Goal: Transaction & Acquisition: Purchase product/service

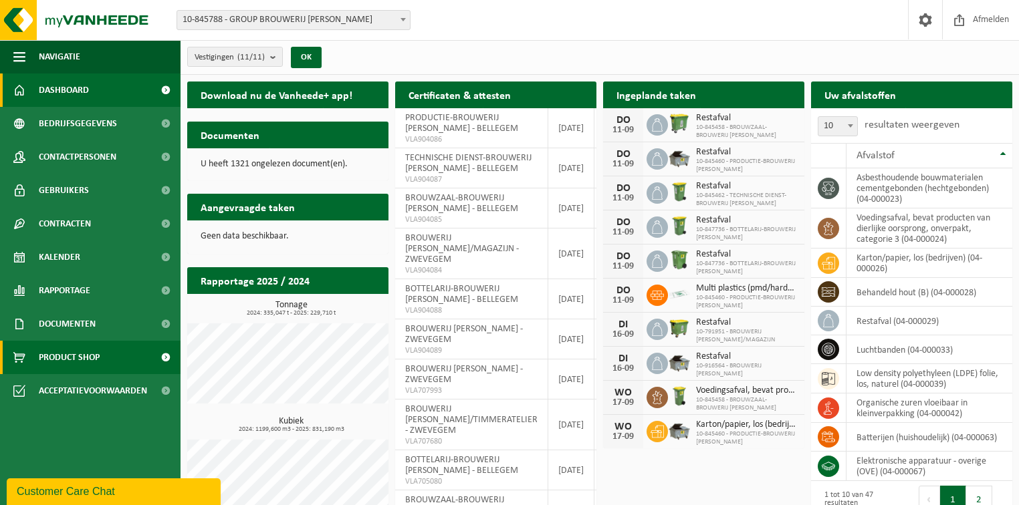
click at [65, 354] on span "Product Shop" at bounding box center [69, 357] width 61 height 33
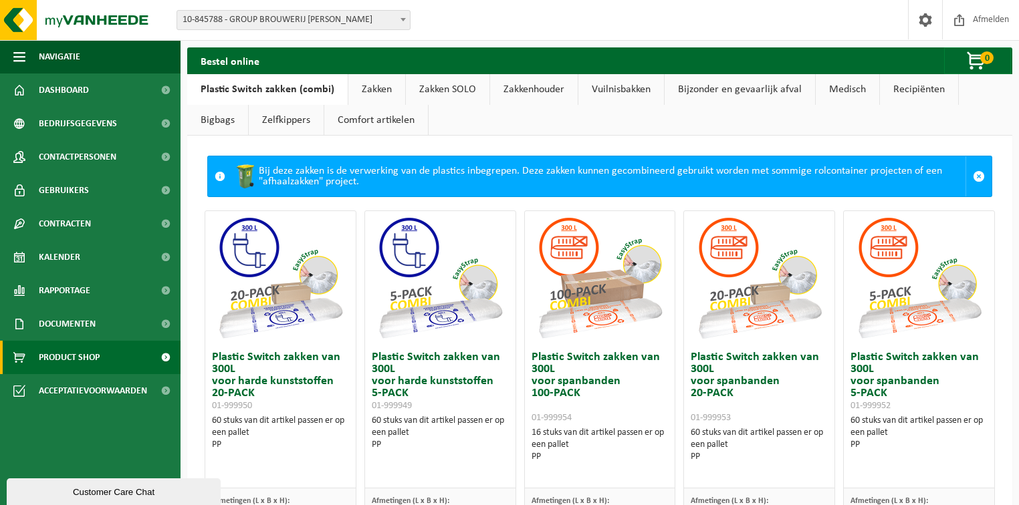
click at [520, 88] on link "Zakkenhouder" at bounding box center [534, 89] width 88 height 31
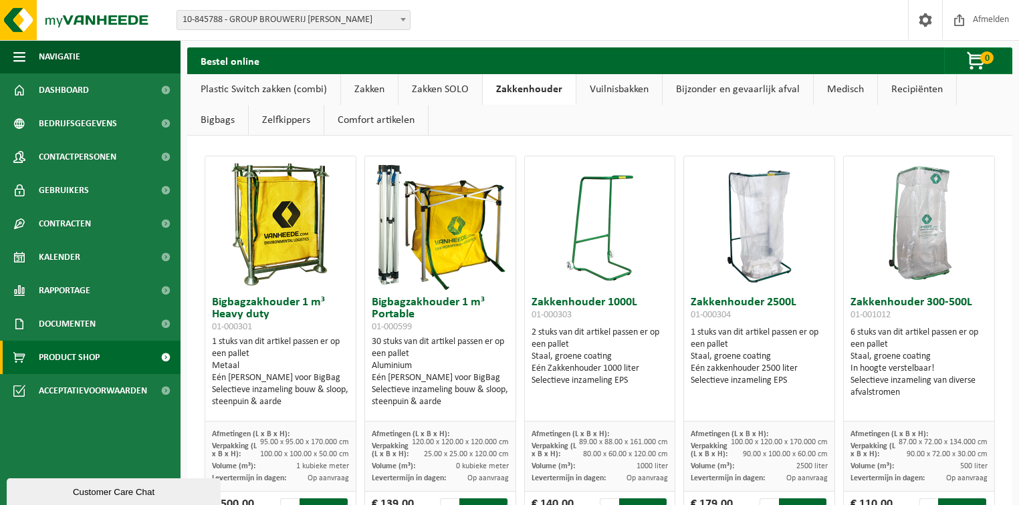
click at [623, 89] on link "Vuilnisbakken" at bounding box center [619, 89] width 86 height 31
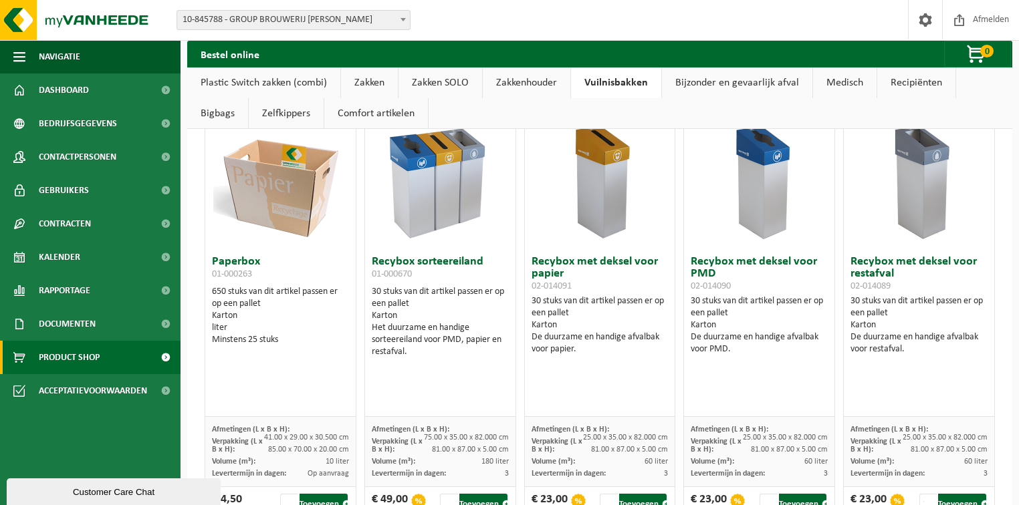
scroll to position [261, 0]
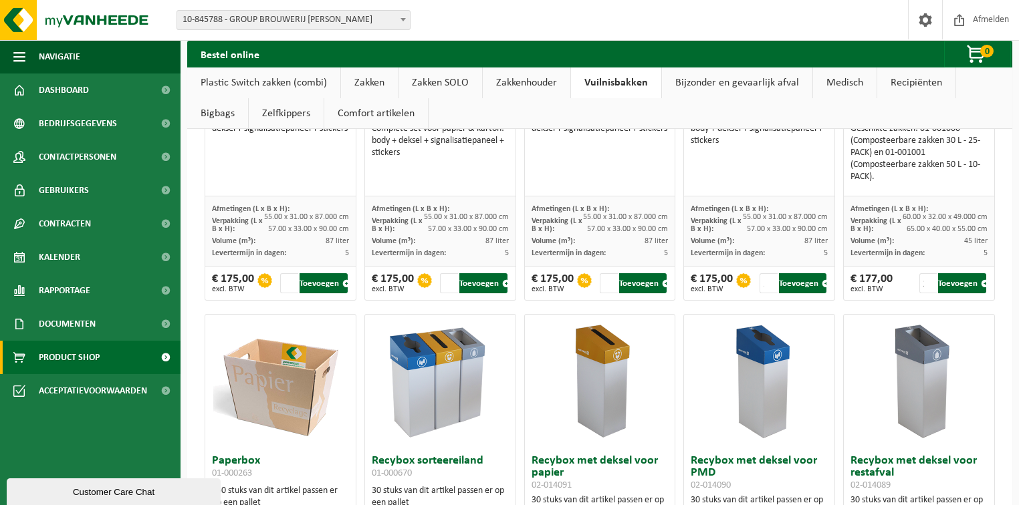
click at [362, 87] on link "Zakken" at bounding box center [369, 83] width 57 height 31
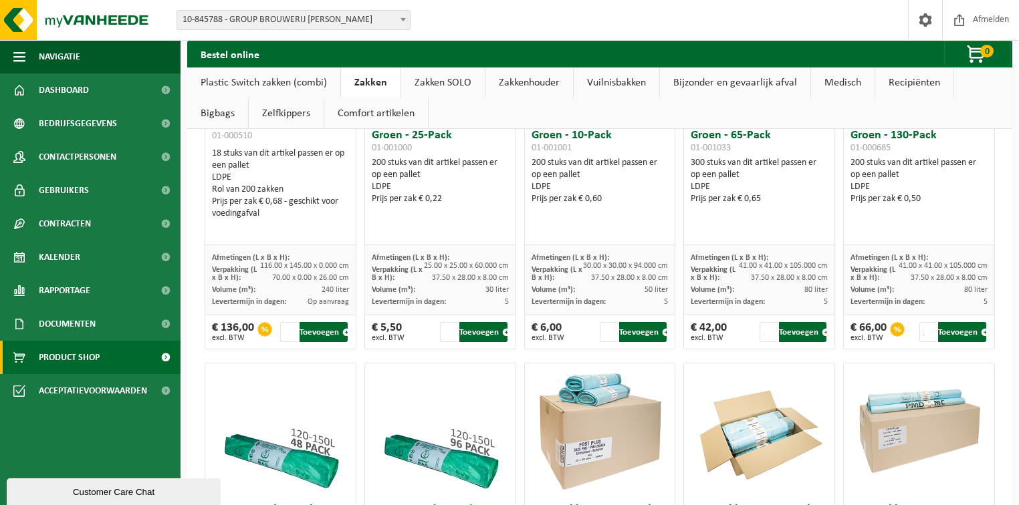
scroll to position [431, 0]
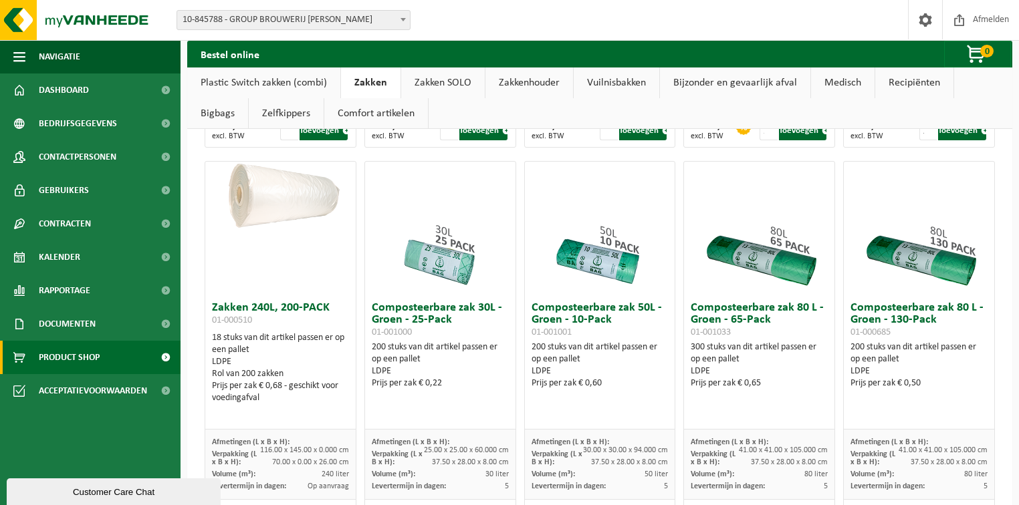
click at [457, 84] on link "Zakken SOLO" at bounding box center [443, 83] width 84 height 31
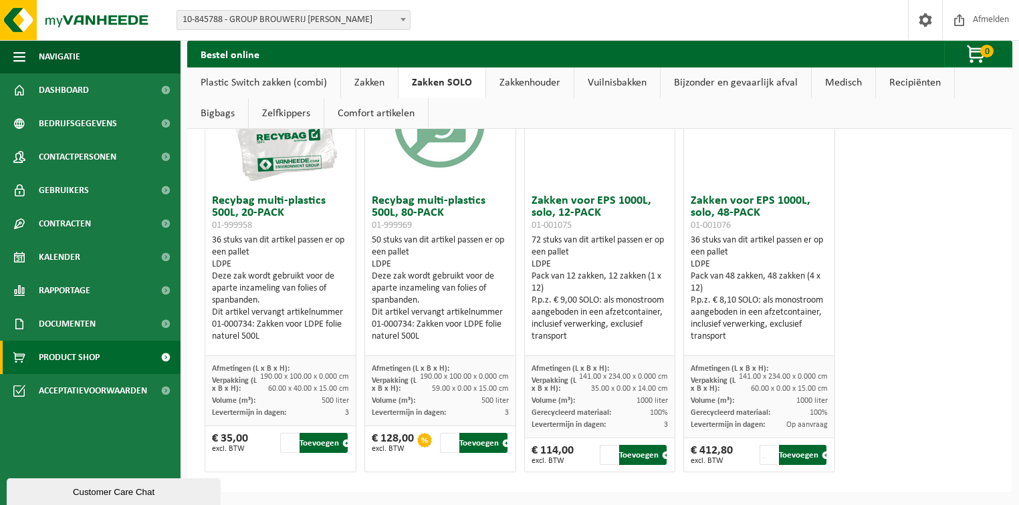
click at [511, 84] on link "Zakkenhouder" at bounding box center [530, 83] width 88 height 31
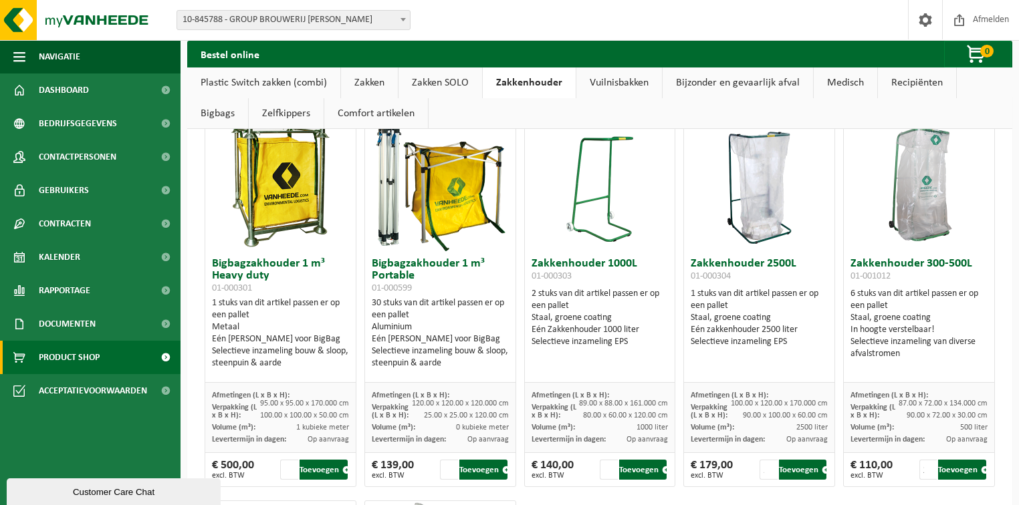
scroll to position [8, 0]
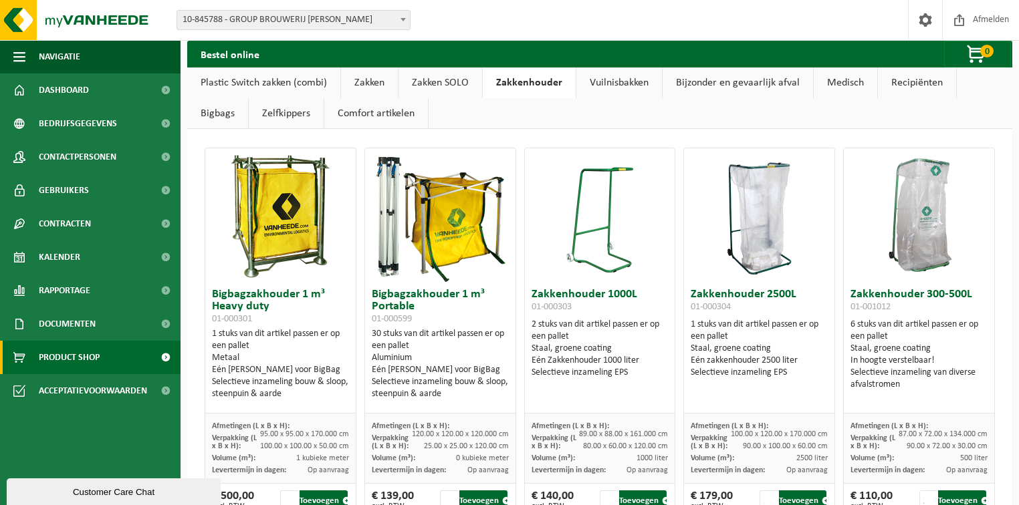
click at [608, 93] on link "Vuilnisbakken" at bounding box center [619, 83] width 86 height 31
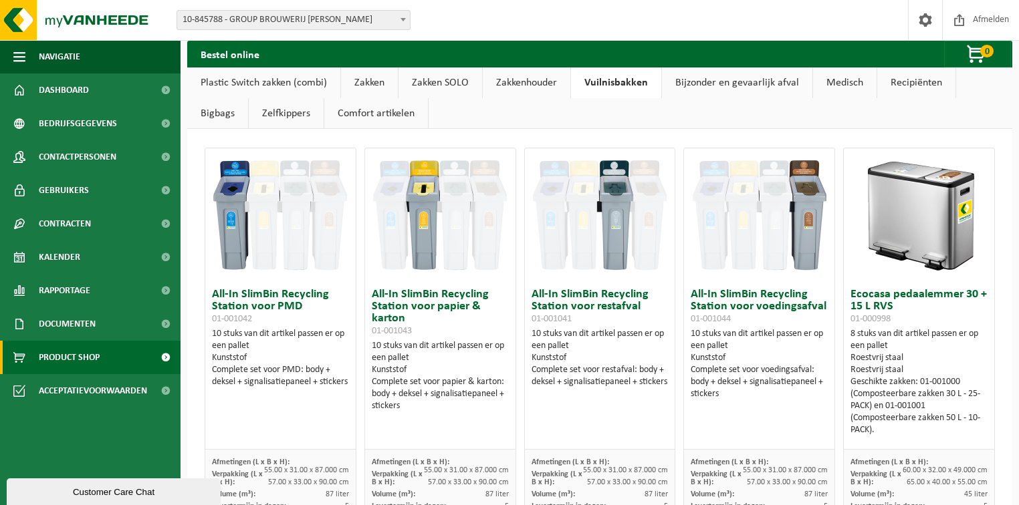
click at [539, 88] on link "Zakkenhouder" at bounding box center [527, 83] width 88 height 31
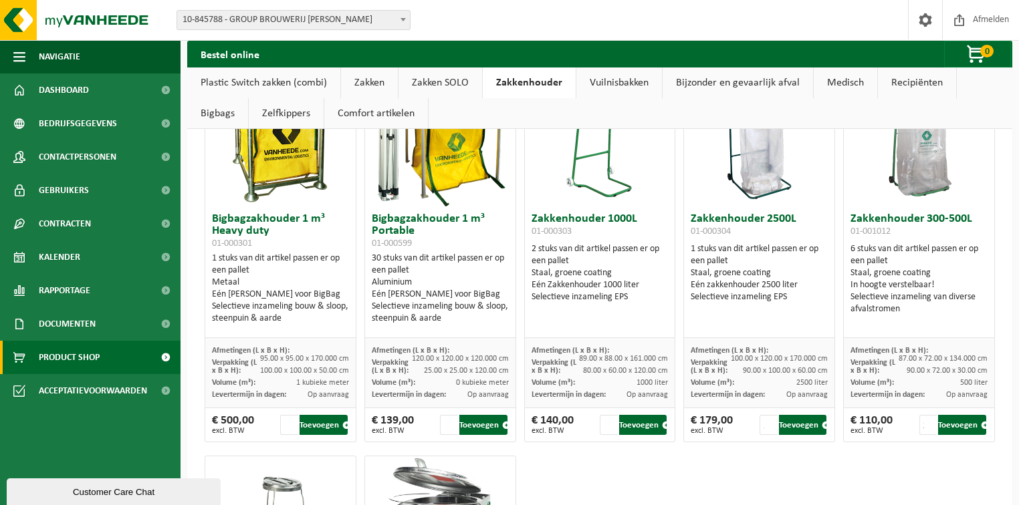
scroll to position [0, 0]
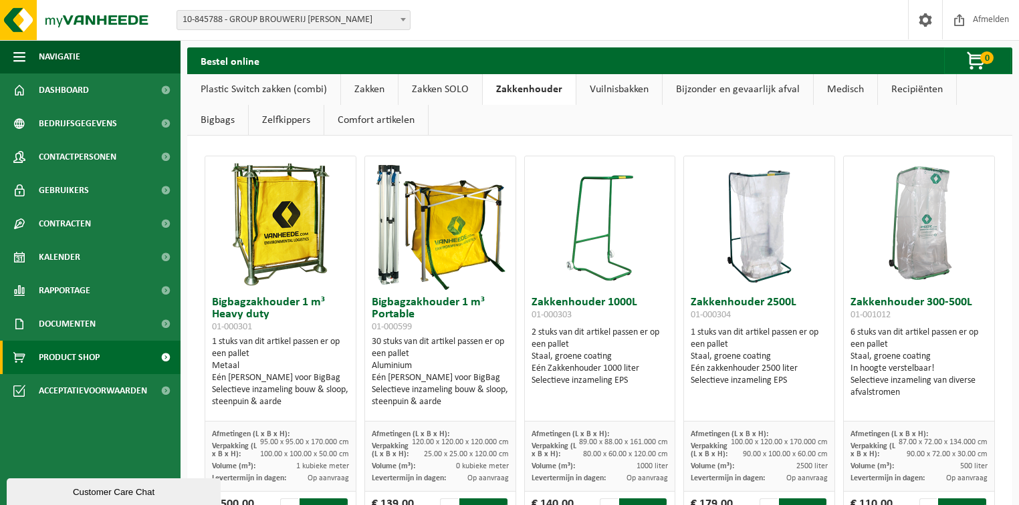
click at [263, 86] on link "Plastic Switch zakken (combi)" at bounding box center [263, 89] width 153 height 31
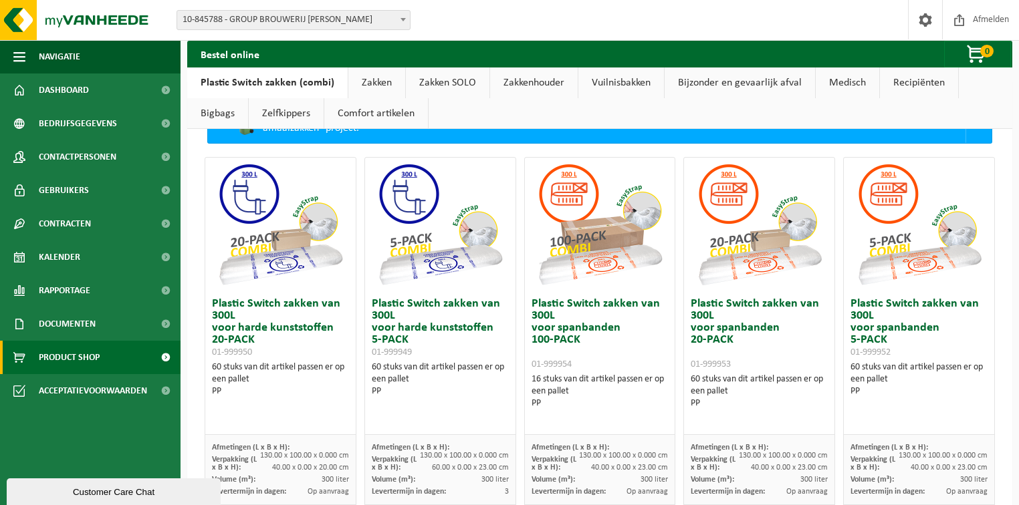
scroll to position [53, 0]
click at [533, 78] on link "Zakkenhouder" at bounding box center [534, 83] width 88 height 31
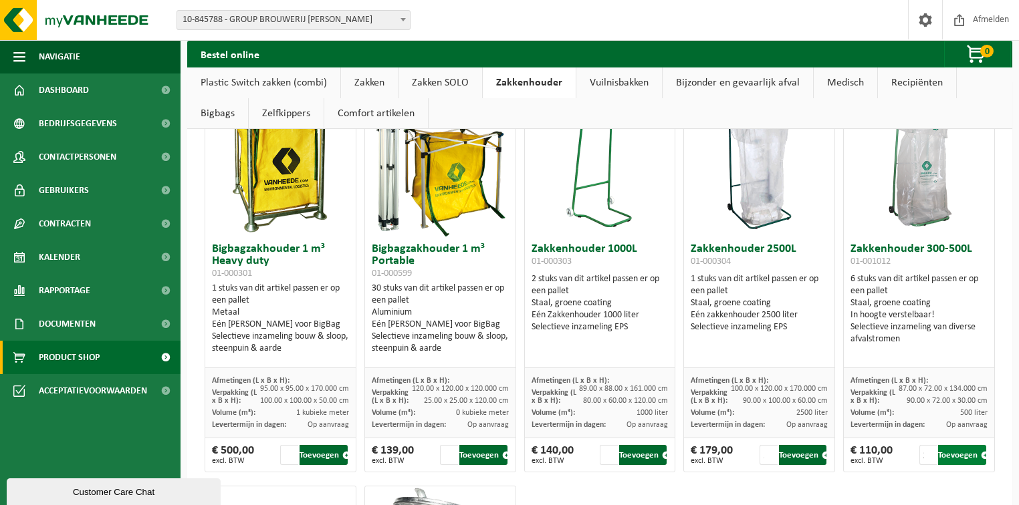
click at [966, 449] on button "Toevoegen" at bounding box center [962, 455] width 48 height 20
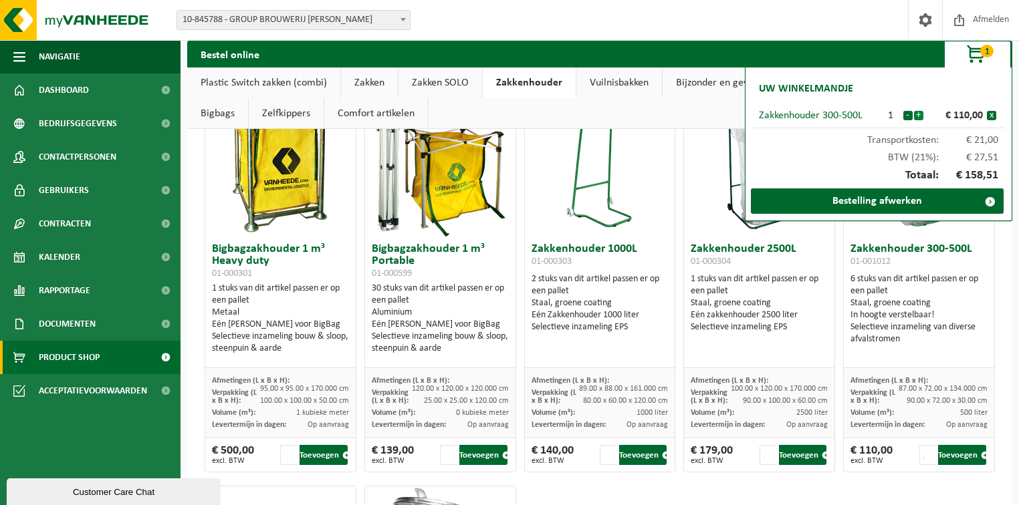
click at [919, 115] on button "+" at bounding box center [918, 115] width 9 height 9
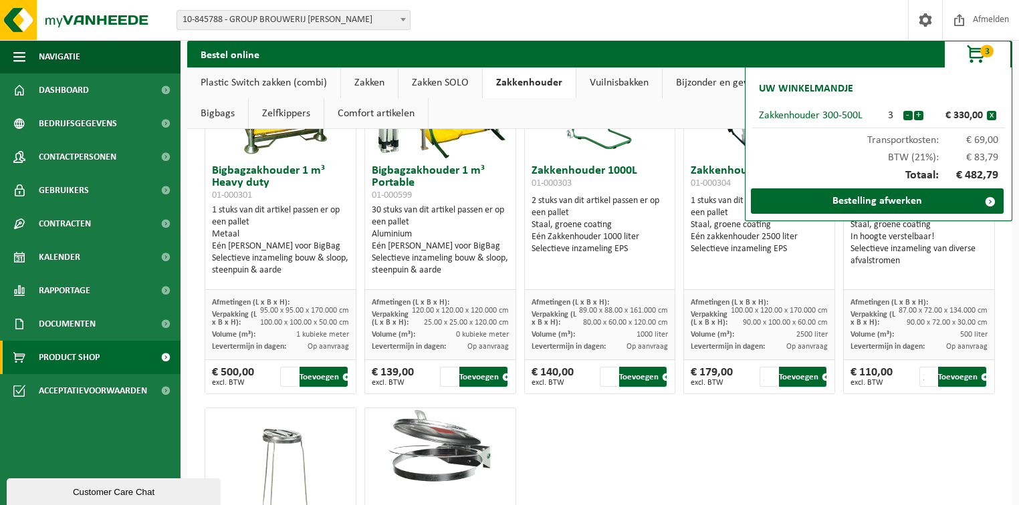
scroll to position [0, 0]
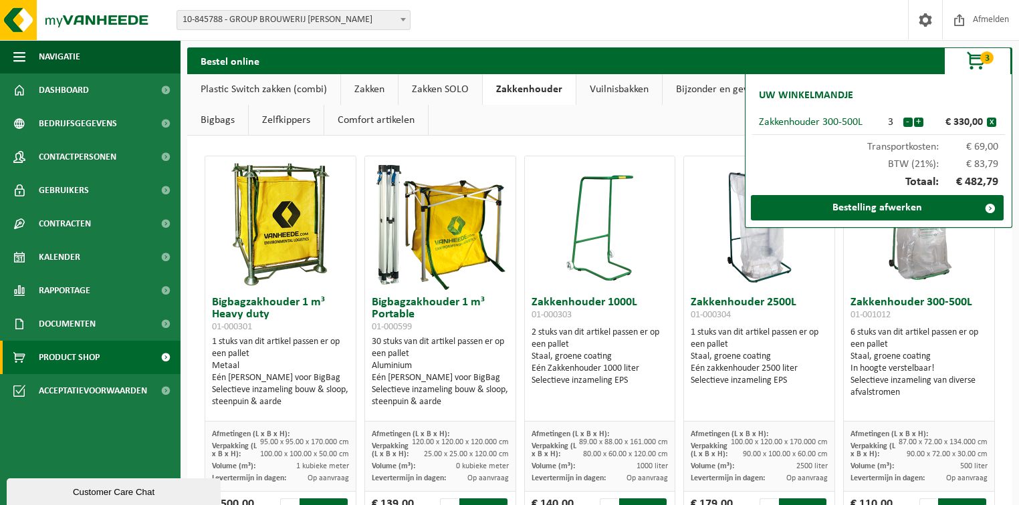
click at [285, 91] on link "Plastic Switch zakken (combi)" at bounding box center [263, 89] width 153 height 31
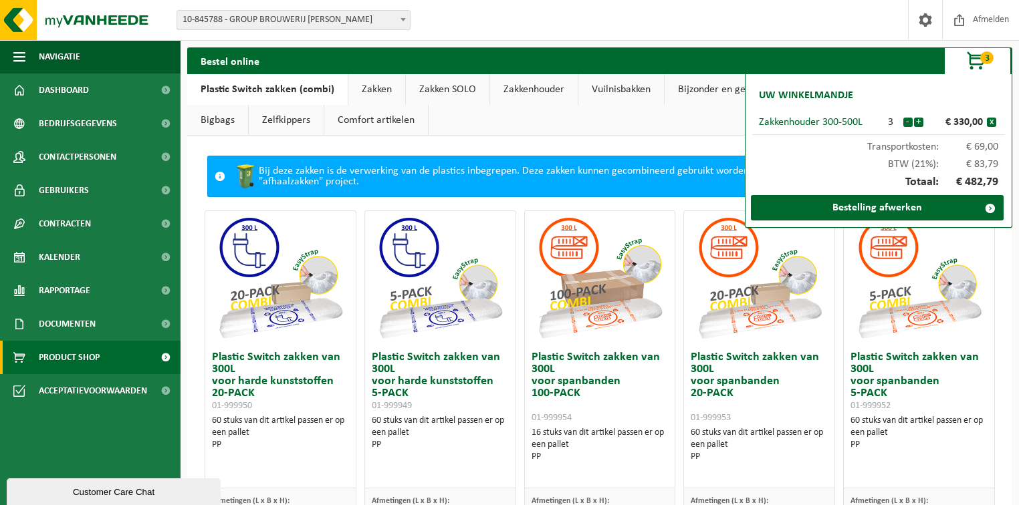
click at [566, 8] on div "Vestiging: 10-845788 - GROUP BROUWERIJ OMER VANDER GHINSTE 10-768222 - BROUWERI…" at bounding box center [509, 20] width 1019 height 41
click at [374, 88] on link "Zakken" at bounding box center [376, 89] width 57 height 31
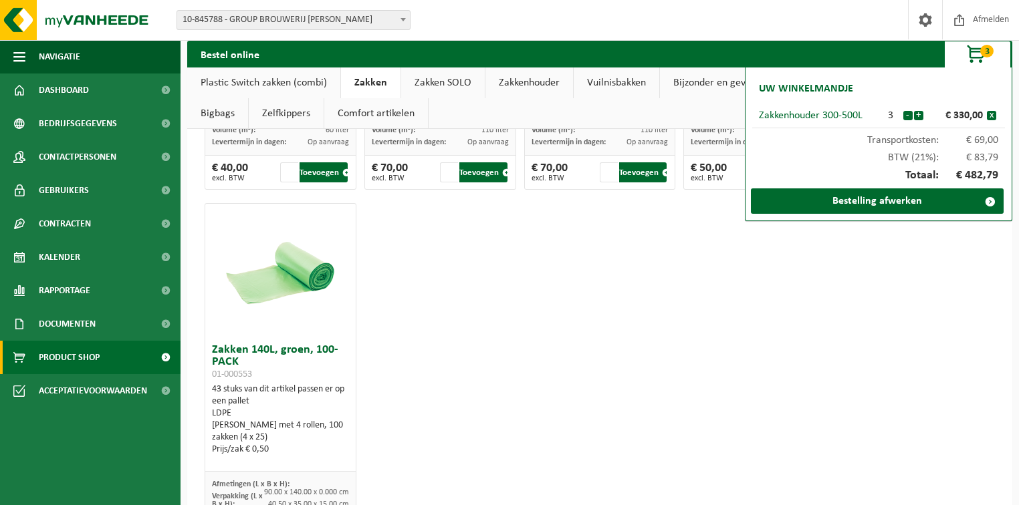
scroll to position [1979, 0]
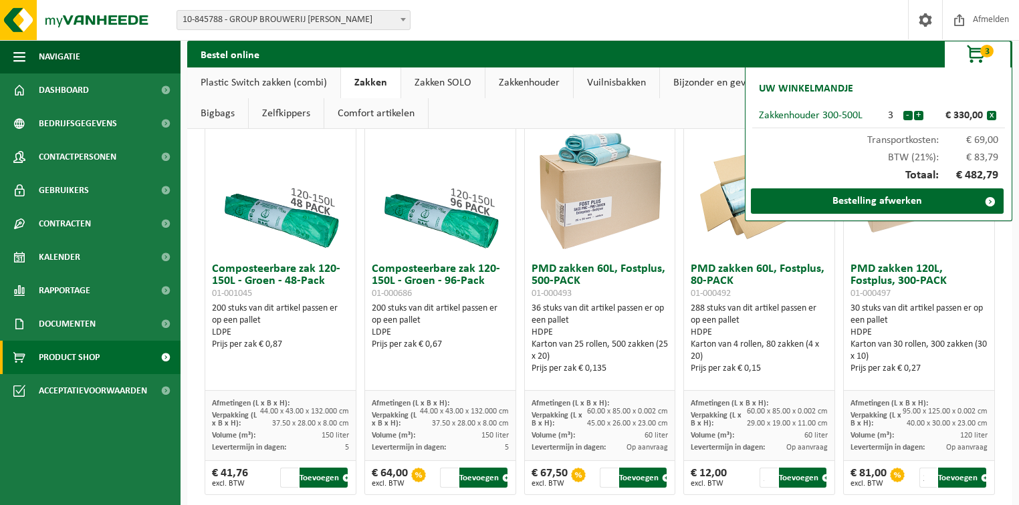
click at [457, 68] on link "Zakken SOLO" at bounding box center [443, 83] width 84 height 31
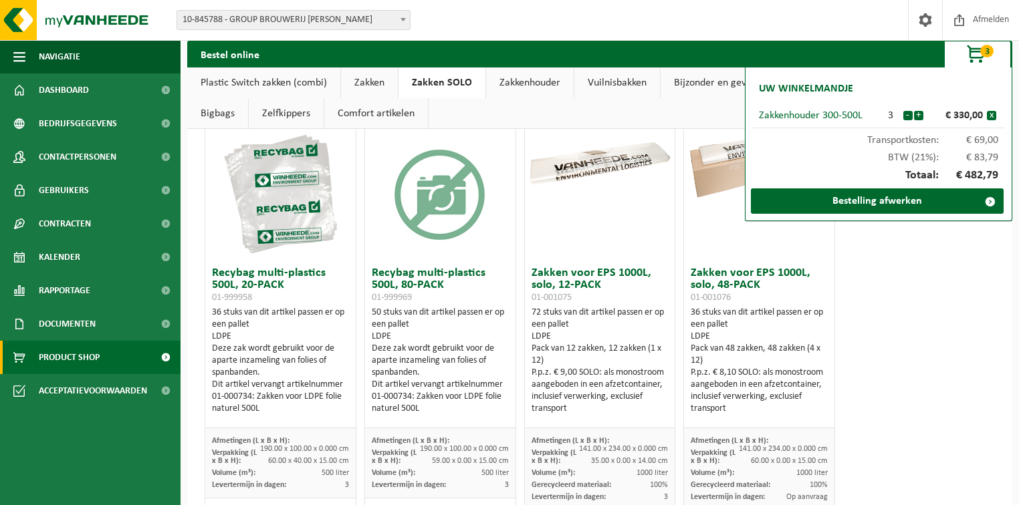
scroll to position [0, 0]
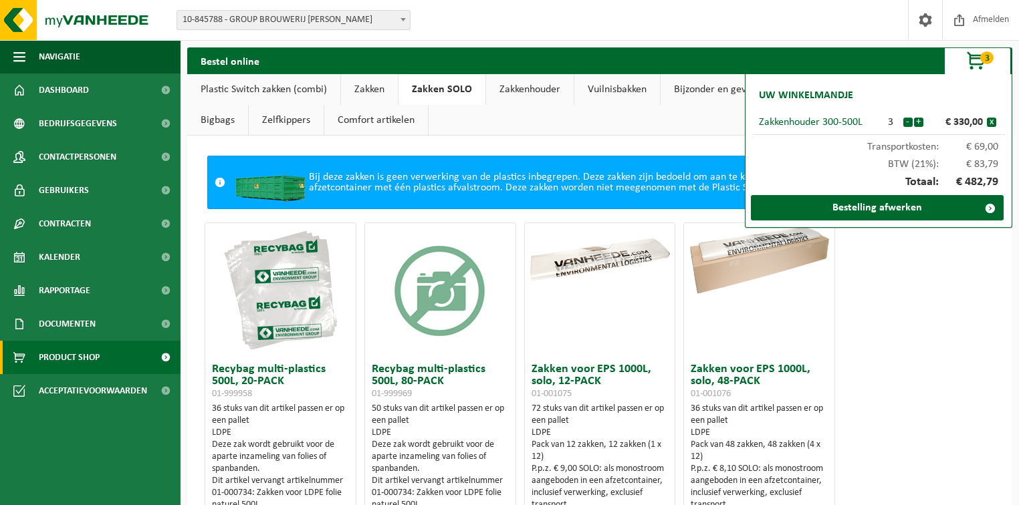
click at [362, 92] on link "Zakken" at bounding box center [369, 89] width 57 height 31
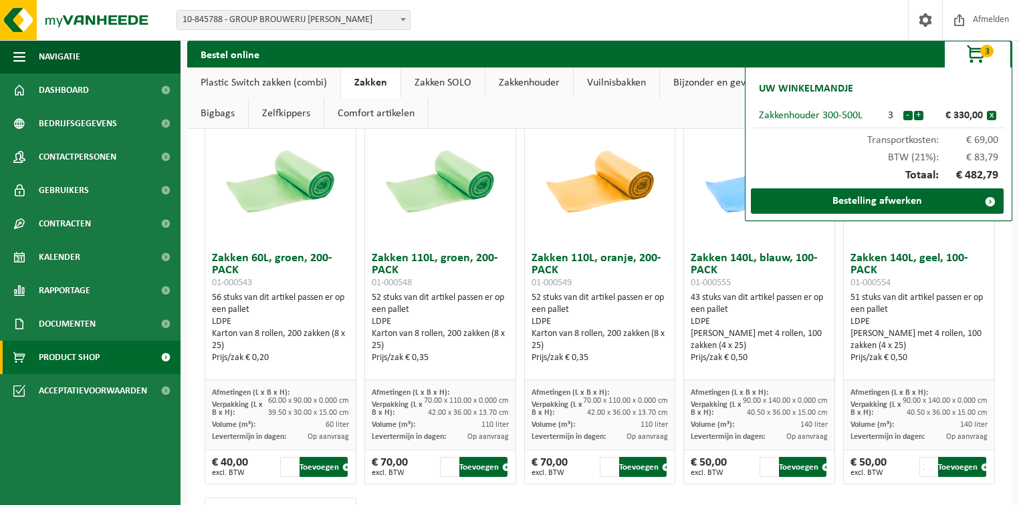
scroll to position [1658, 0]
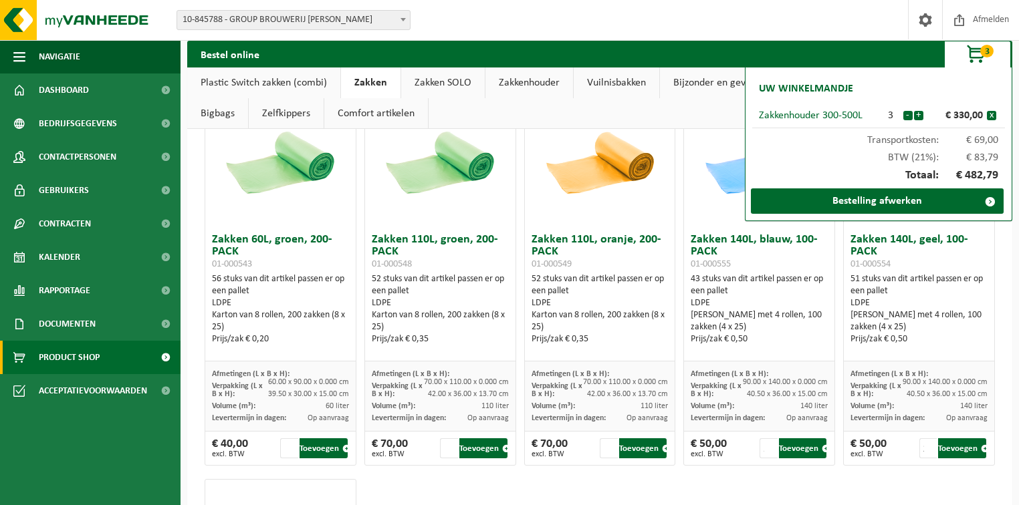
click at [278, 162] on img at bounding box center [280, 161] width 134 height 134
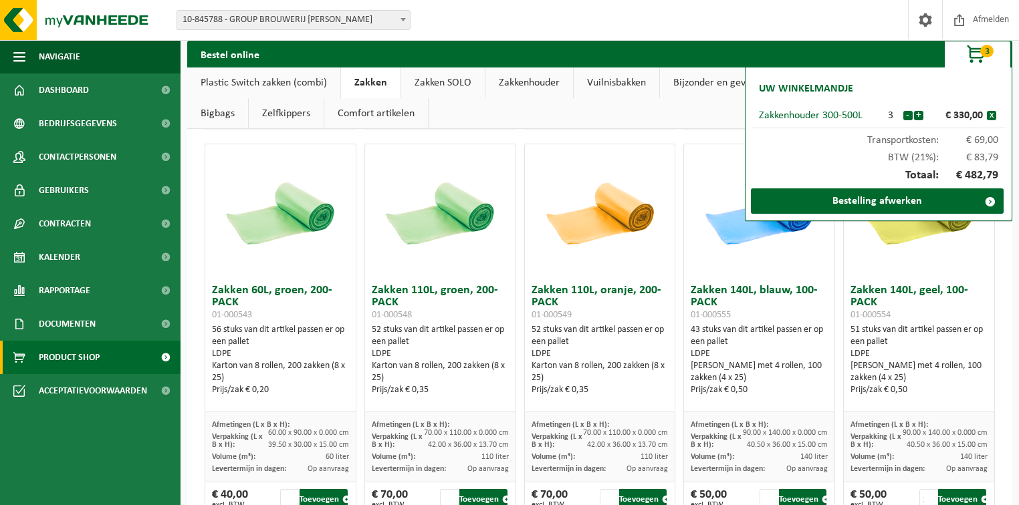
scroll to position [1661, 0]
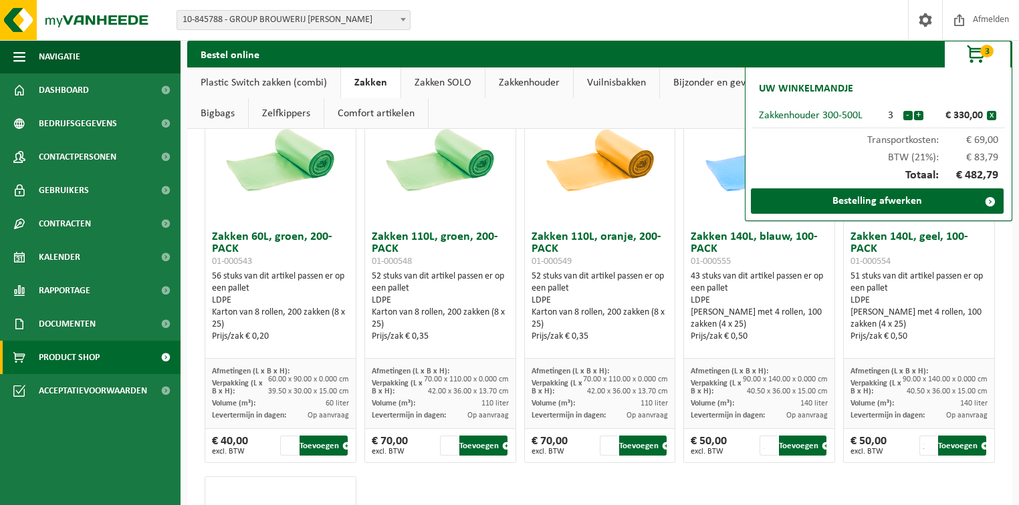
drag, startPoint x: 592, startPoint y: 333, endPoint x: 524, endPoint y: 332, distance: 67.5
click at [525, 332] on div "Zakken 110L, oranje, 200-PACK 01-000549 52 stuks van dit artikel passen er op e…" at bounding box center [600, 292] width 150 height 134
click at [607, 336] on div "Prijs/zak € 0,35" at bounding box center [599, 337] width 137 height 12
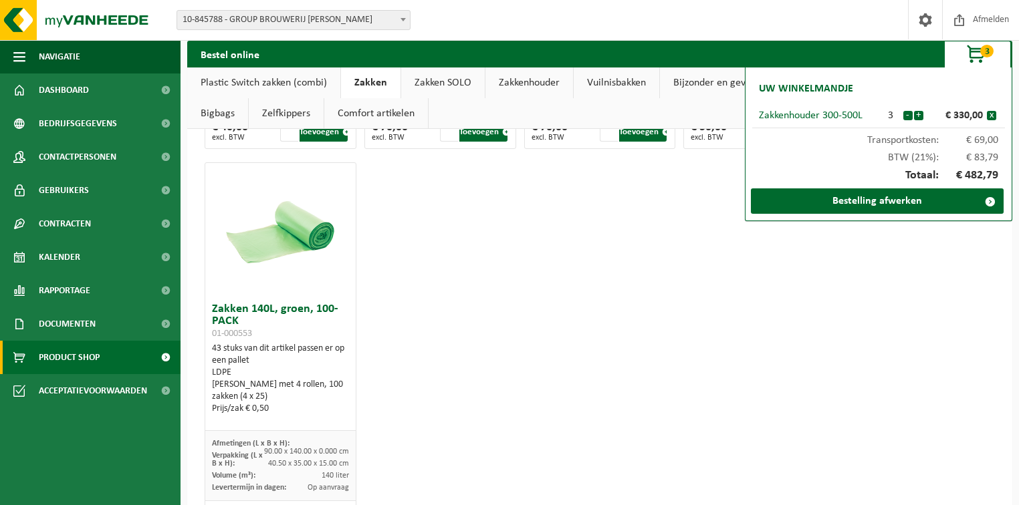
scroll to position [2032, 0]
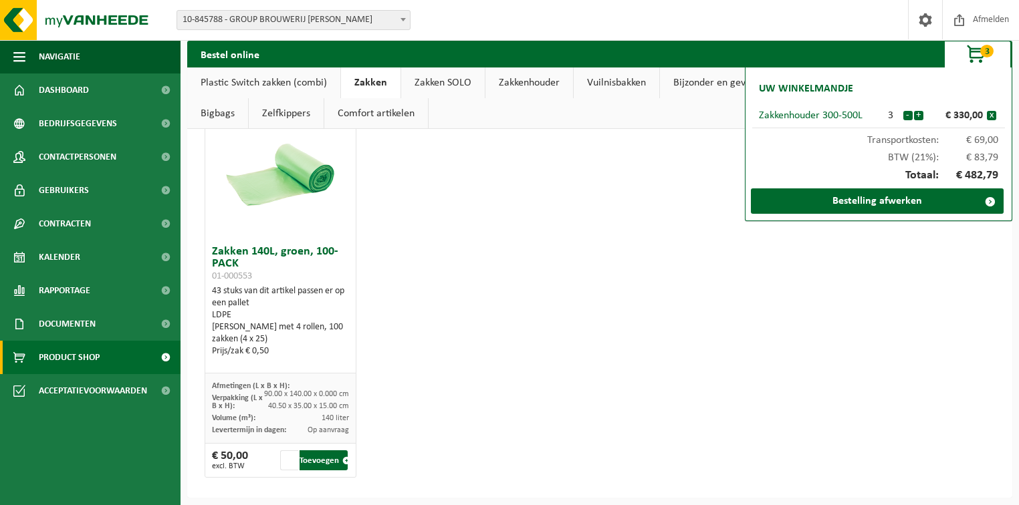
drag, startPoint x: 276, startPoint y: 348, endPoint x: 241, endPoint y: 345, distance: 35.6
click at [241, 346] on div "Prijs/zak € 0,50" at bounding box center [280, 352] width 137 height 12
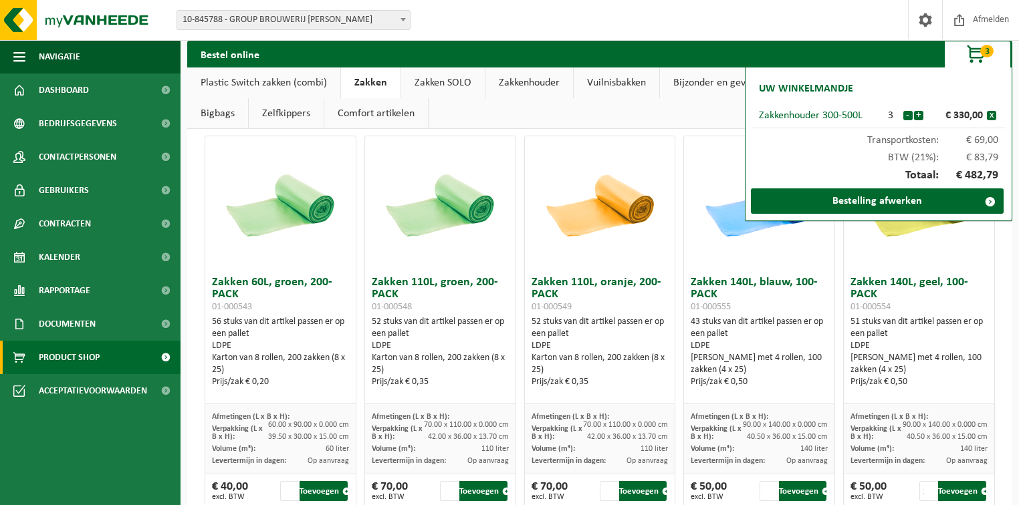
scroll to position [1604, 0]
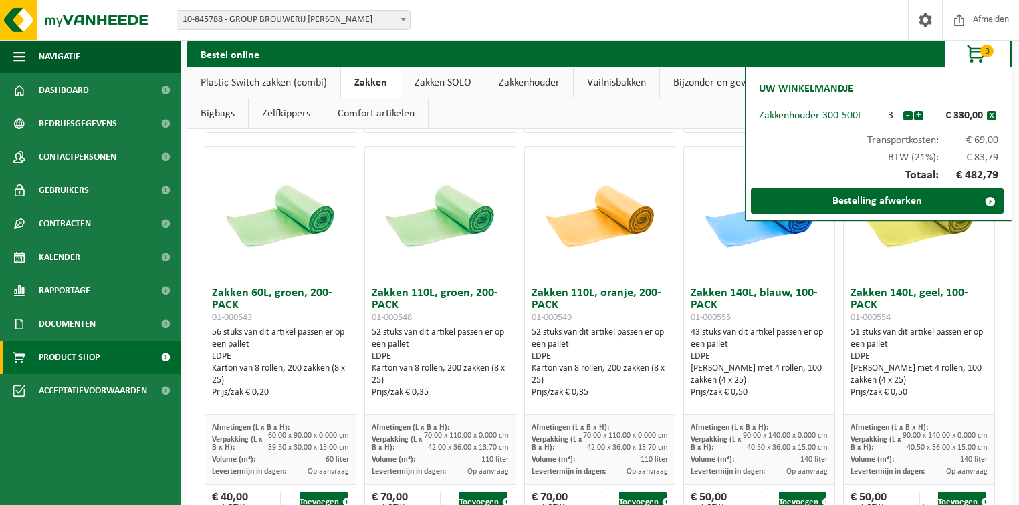
click at [697, 78] on link "Bijzonder en gevaarlijk afval" at bounding box center [735, 83] width 150 height 31
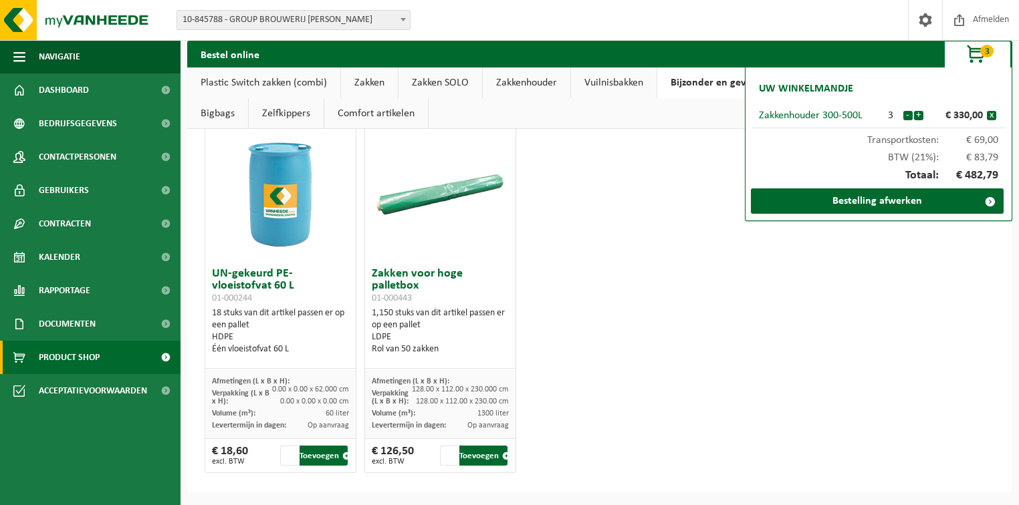
click at [503, 83] on link "Zakkenhouder" at bounding box center [527, 83] width 88 height 31
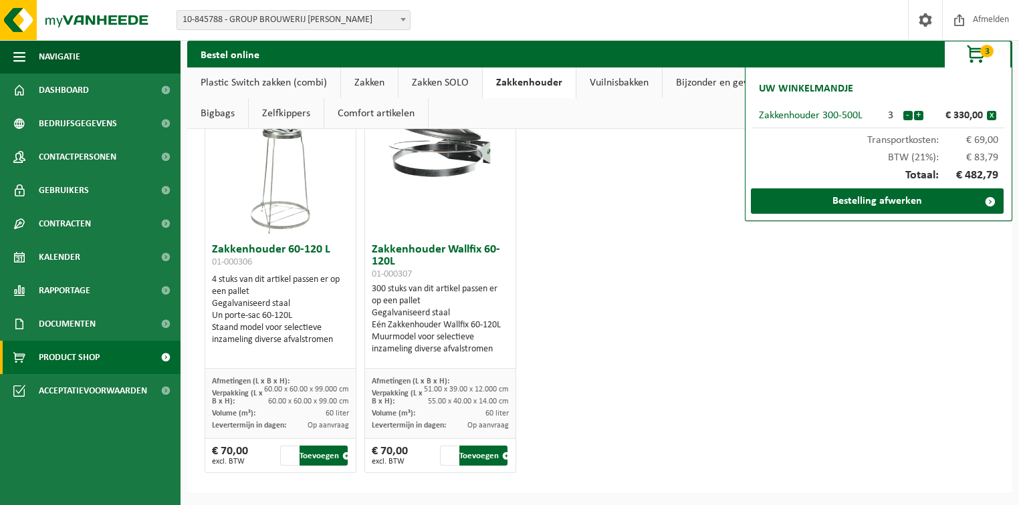
click at [443, 84] on link "Zakken SOLO" at bounding box center [440, 83] width 84 height 31
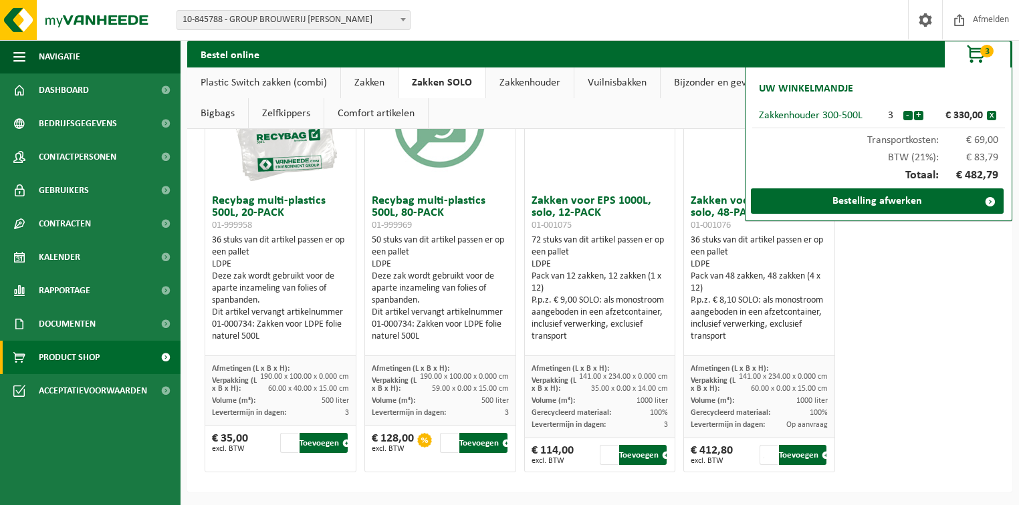
click at [364, 84] on link "Zakken" at bounding box center [369, 83] width 57 height 31
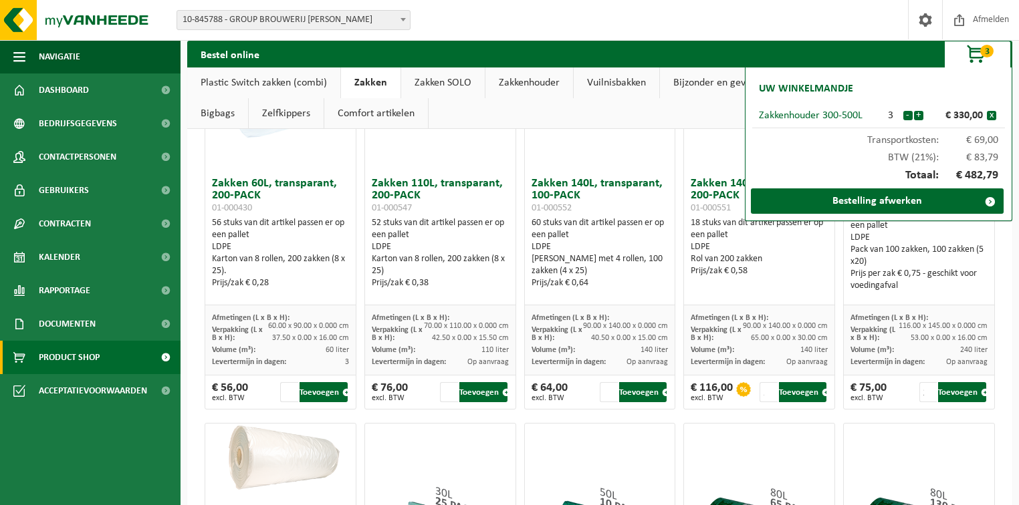
click at [298, 84] on link "Plastic Switch zakken (combi)" at bounding box center [263, 83] width 153 height 31
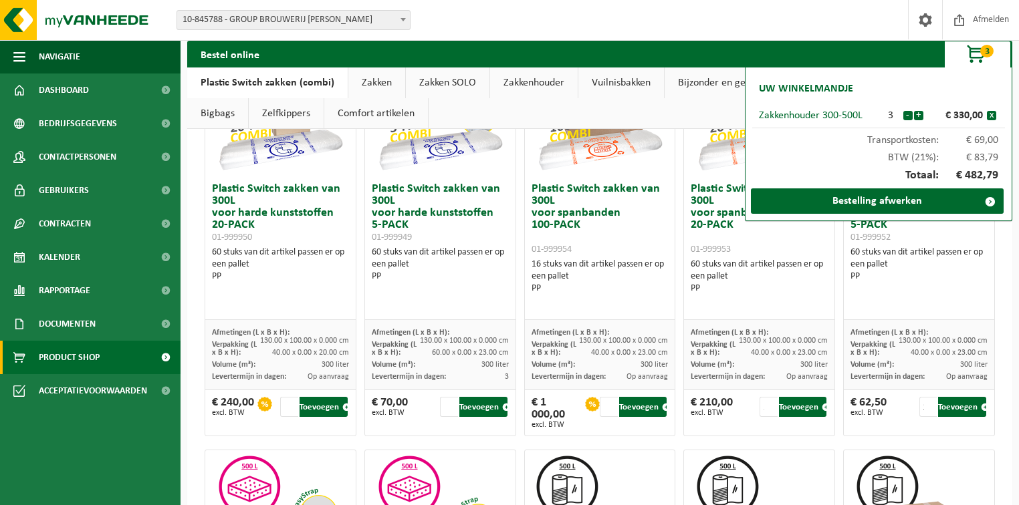
drag, startPoint x: 382, startPoint y: 78, endPoint x: 425, endPoint y: 81, distance: 43.6
click at [382, 78] on link "Zakken" at bounding box center [376, 83] width 57 height 31
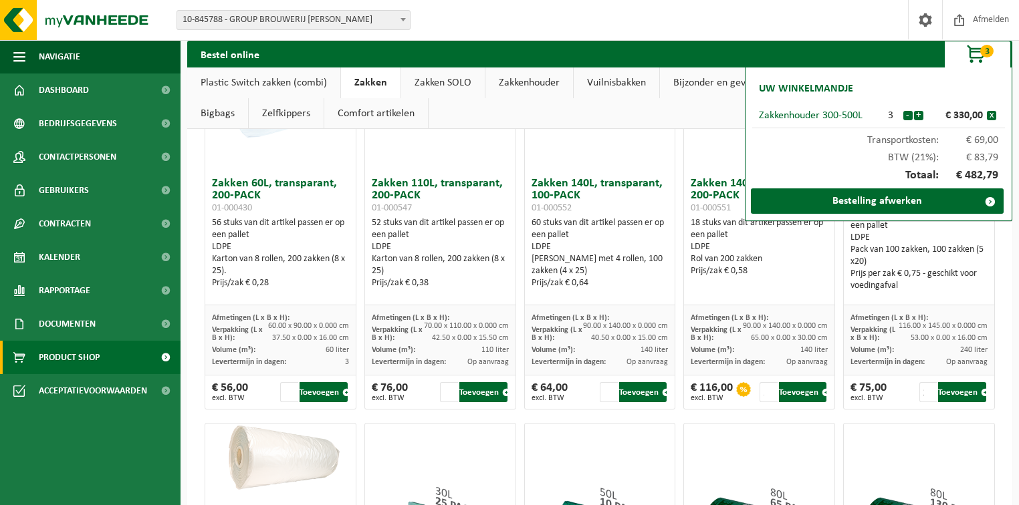
click at [437, 82] on link "Zakken SOLO" at bounding box center [443, 83] width 84 height 31
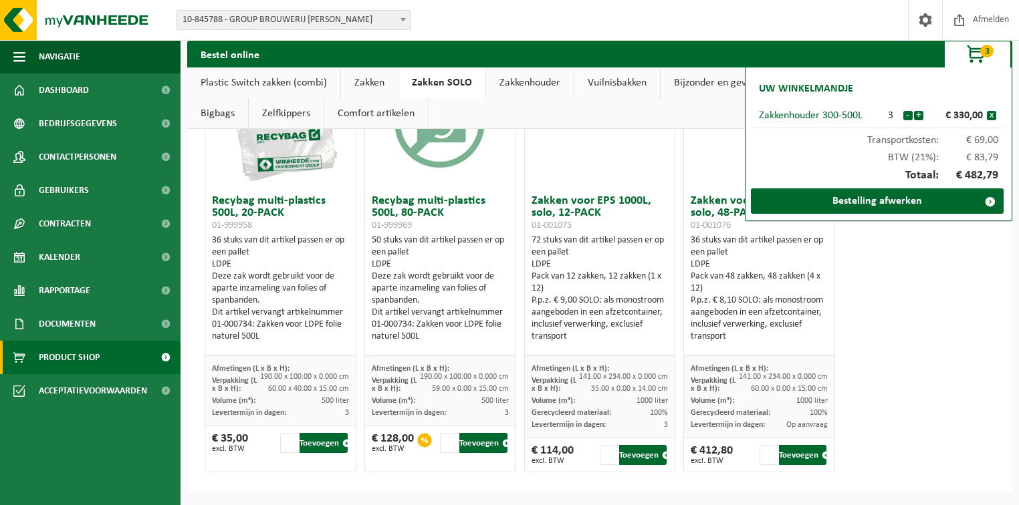
click at [372, 78] on link "Zakken" at bounding box center [369, 83] width 57 height 31
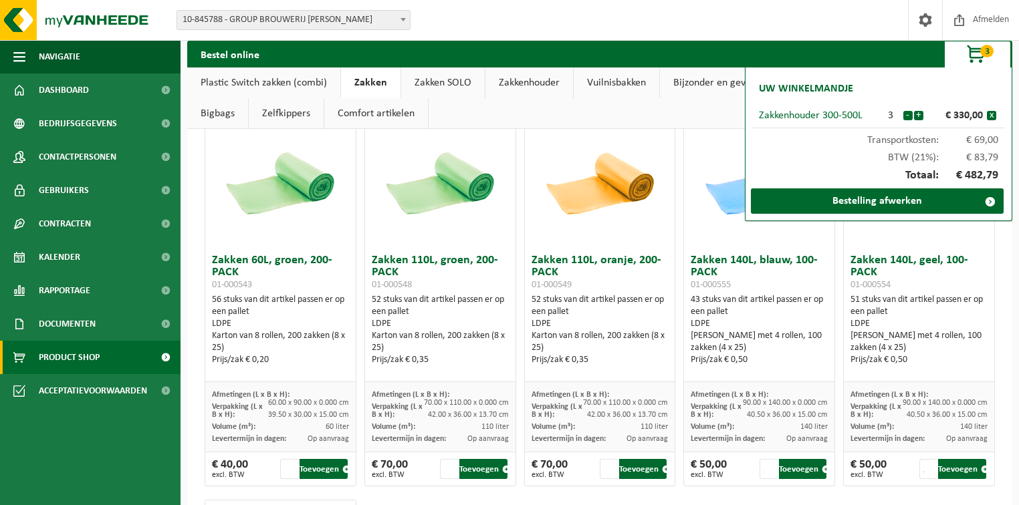
scroll to position [1607, 0]
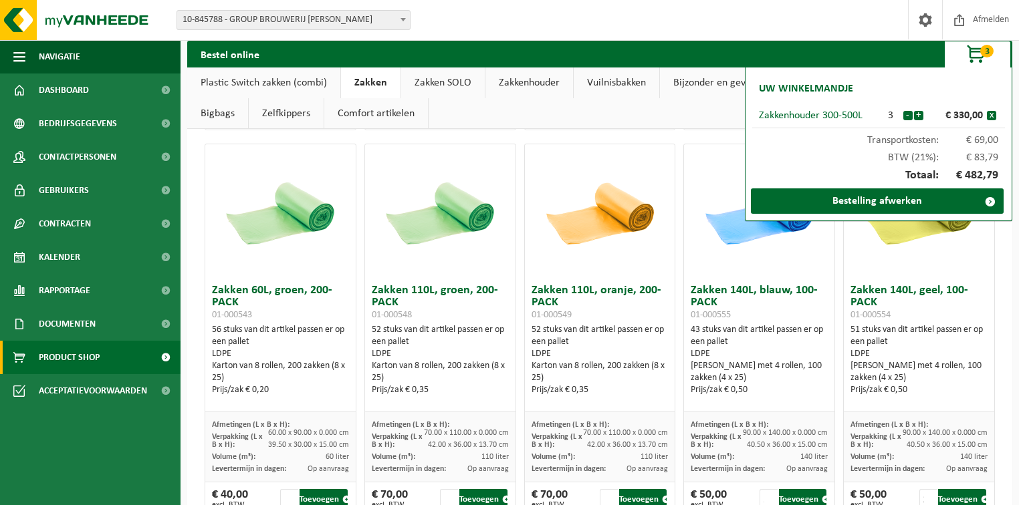
click at [216, 80] on link "Plastic Switch zakken (combi)" at bounding box center [263, 83] width 153 height 31
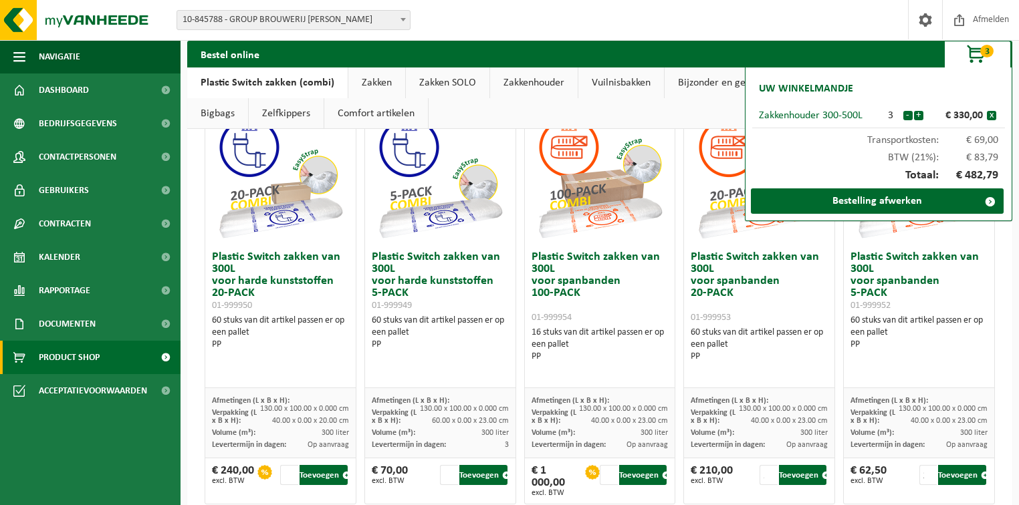
scroll to position [160, 0]
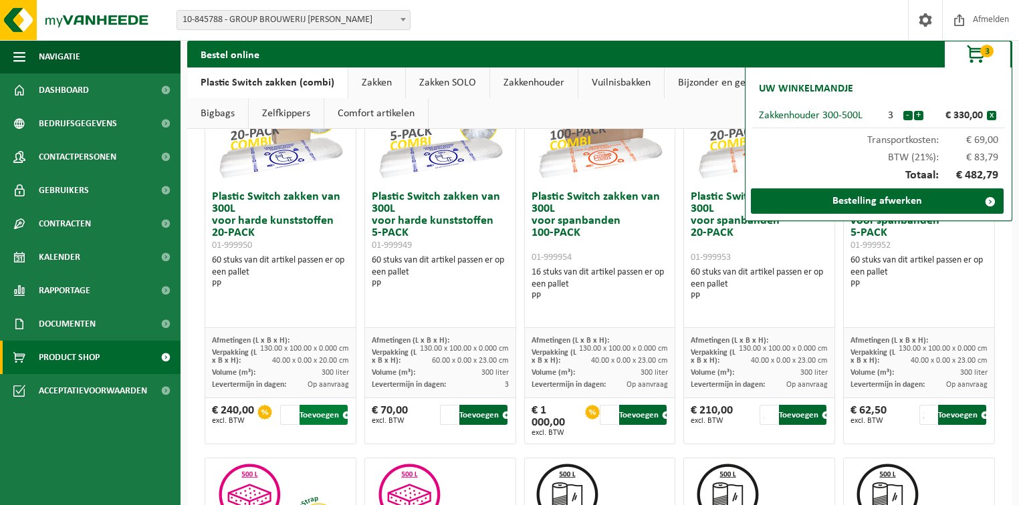
click at [329, 416] on button "Toevoegen" at bounding box center [323, 415] width 48 height 20
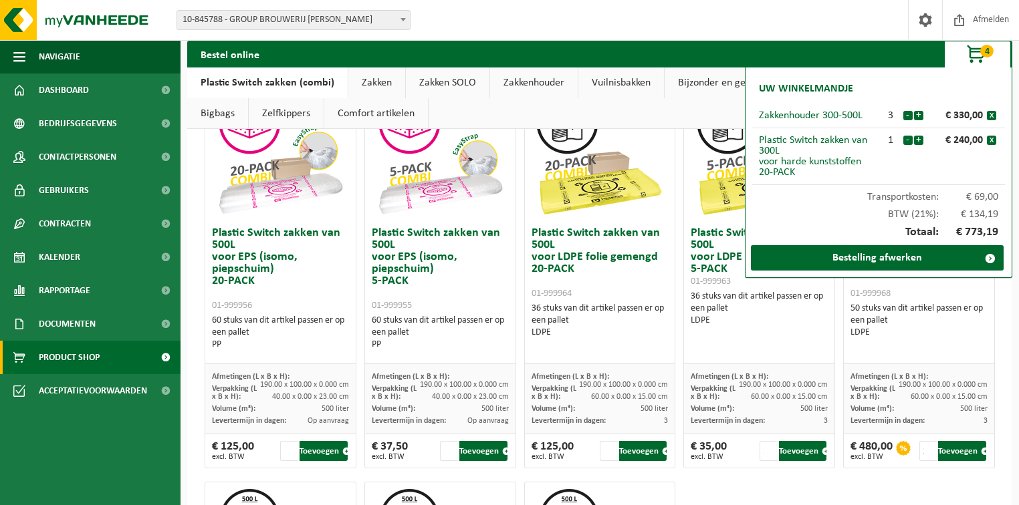
scroll to position [588, 0]
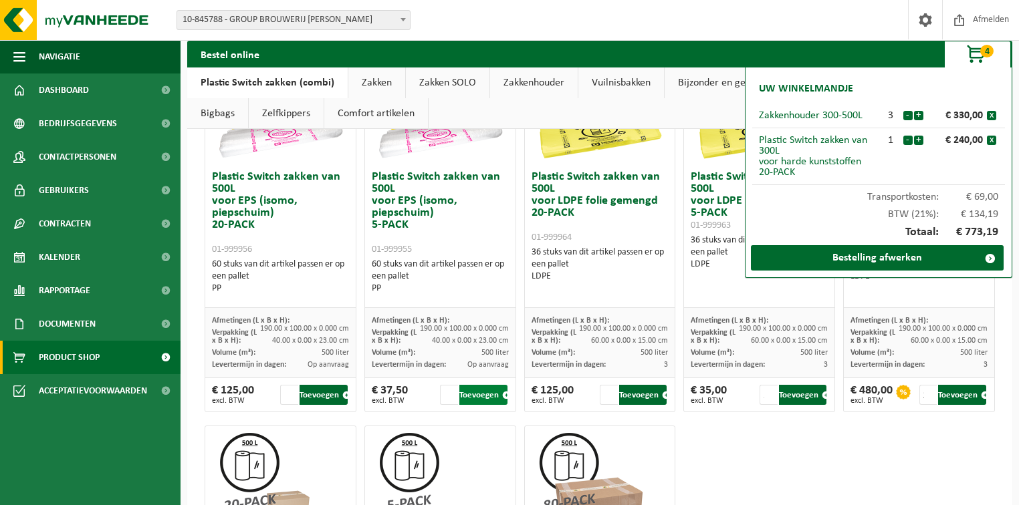
click at [477, 396] on button "Toevoegen" at bounding box center [483, 395] width 48 height 20
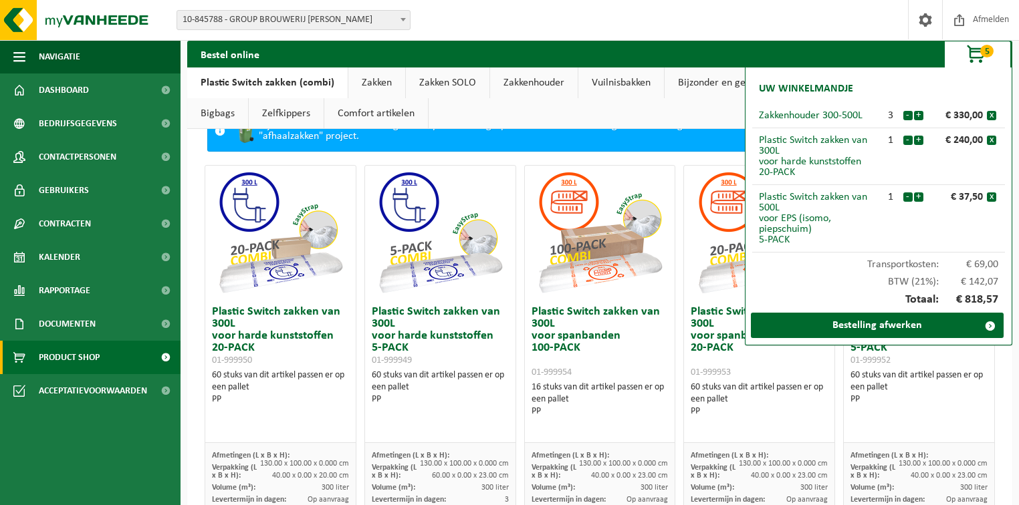
scroll to position [107, 0]
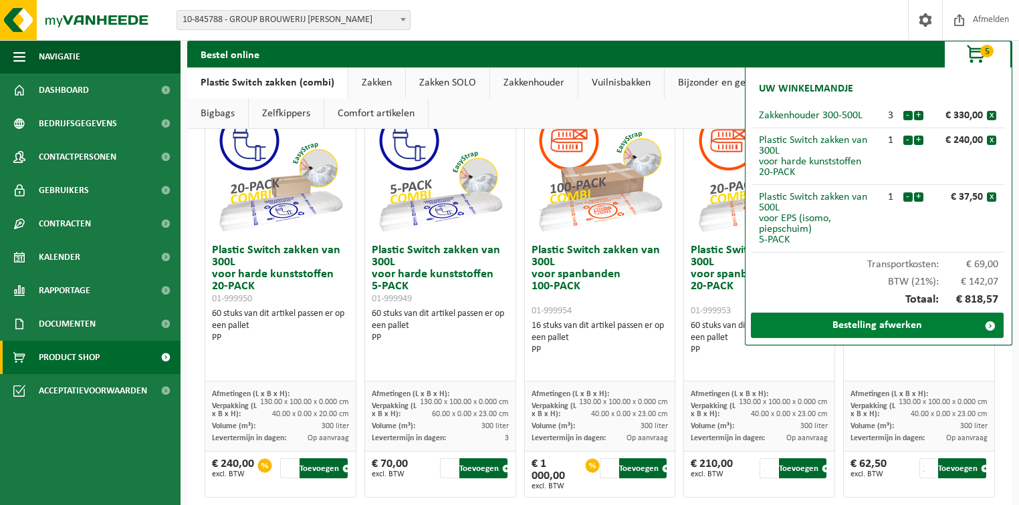
click at [865, 322] on link "Bestelling afwerken" at bounding box center [877, 325] width 253 height 25
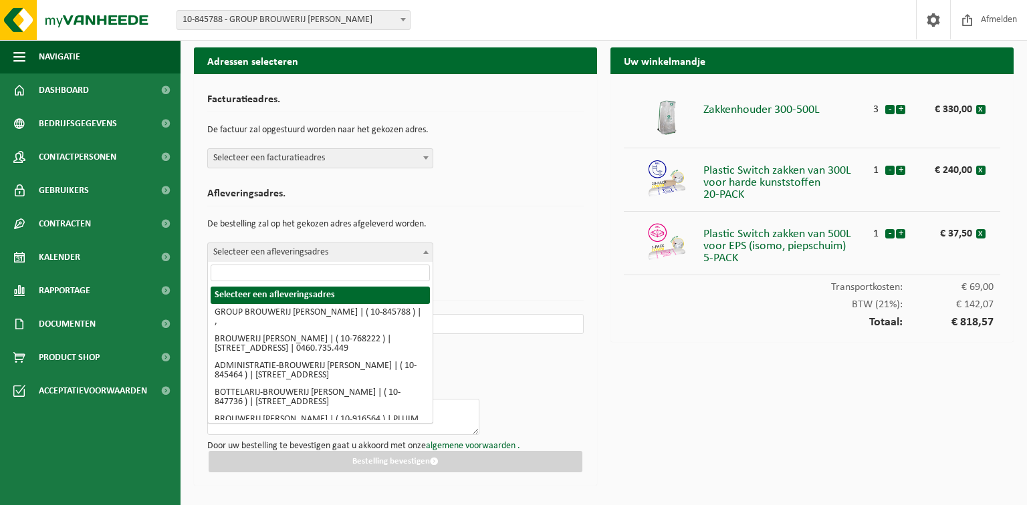
click at [277, 249] on span "Selecteer een afleveringsadres" at bounding box center [320, 252] width 225 height 19
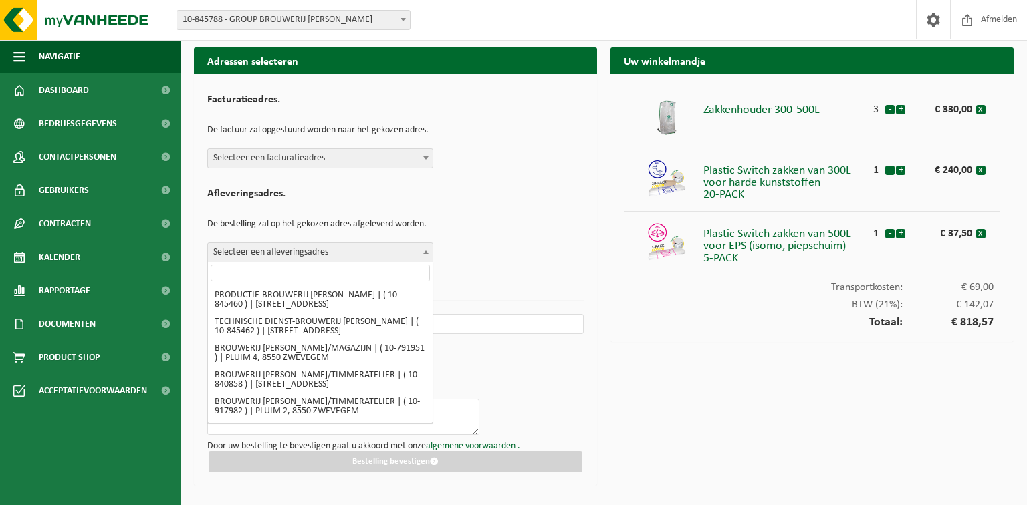
scroll to position [191, 0]
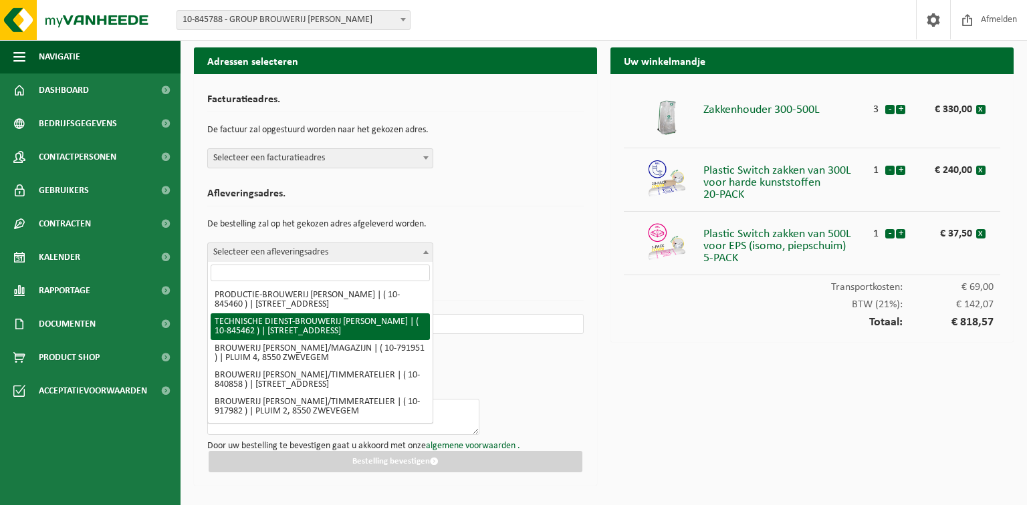
select select "93534"
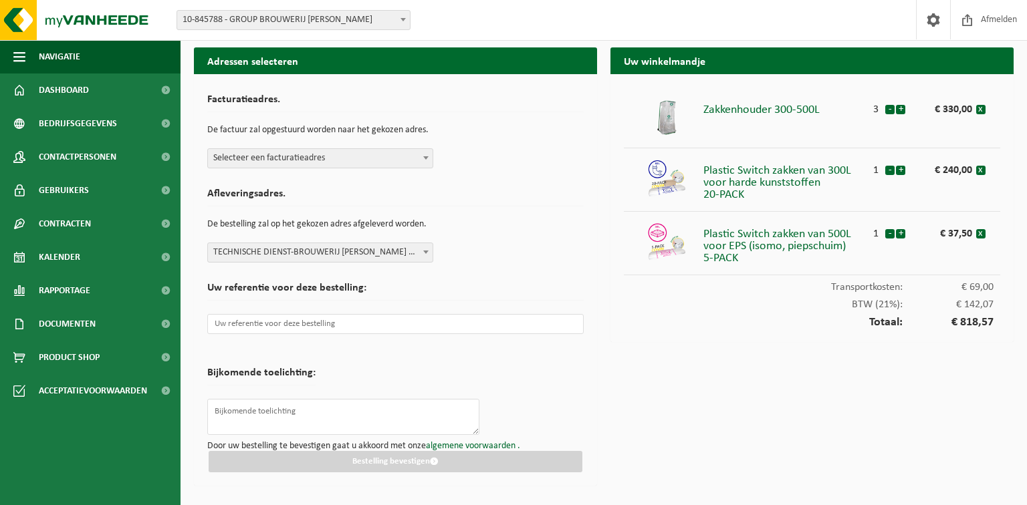
click at [428, 250] on span at bounding box center [425, 251] width 13 height 17
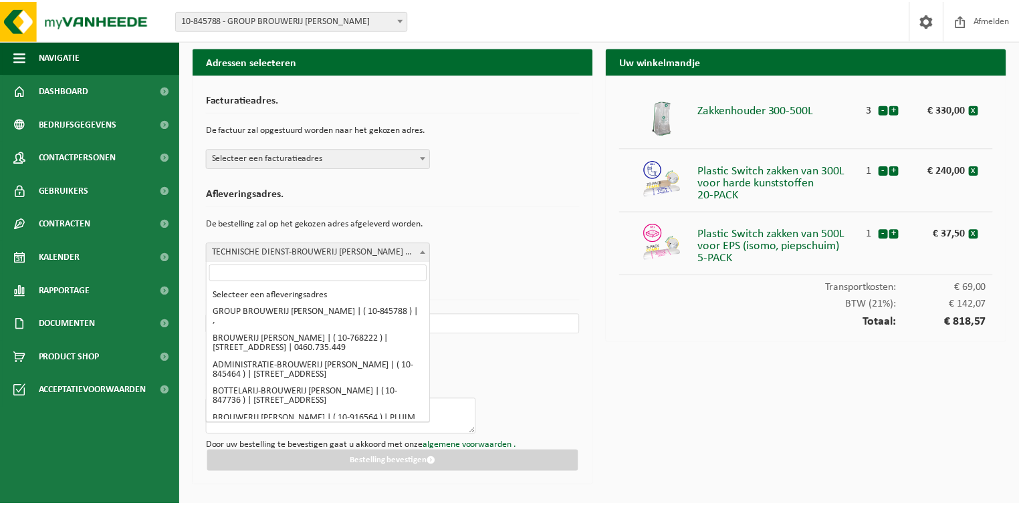
scroll to position [197, 0]
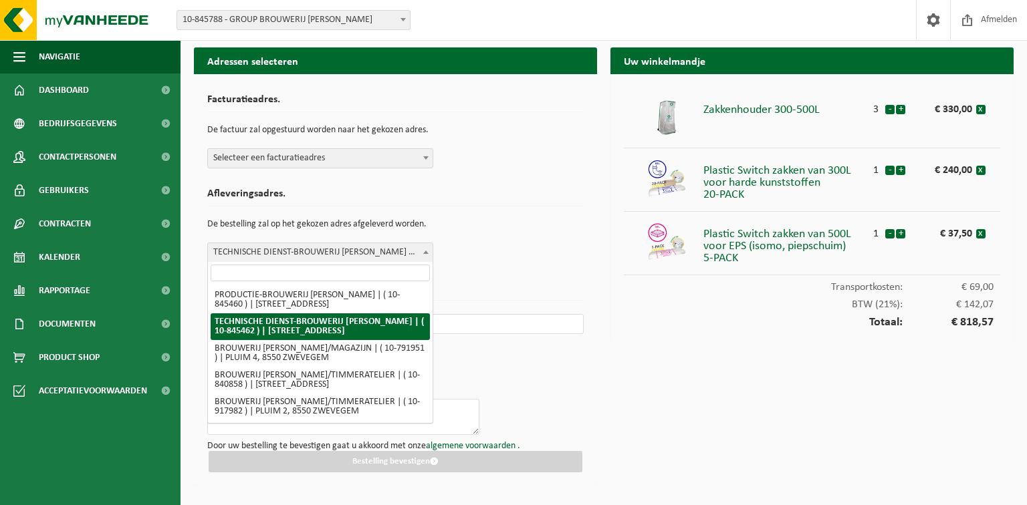
click at [428, 250] on span at bounding box center [425, 251] width 13 height 17
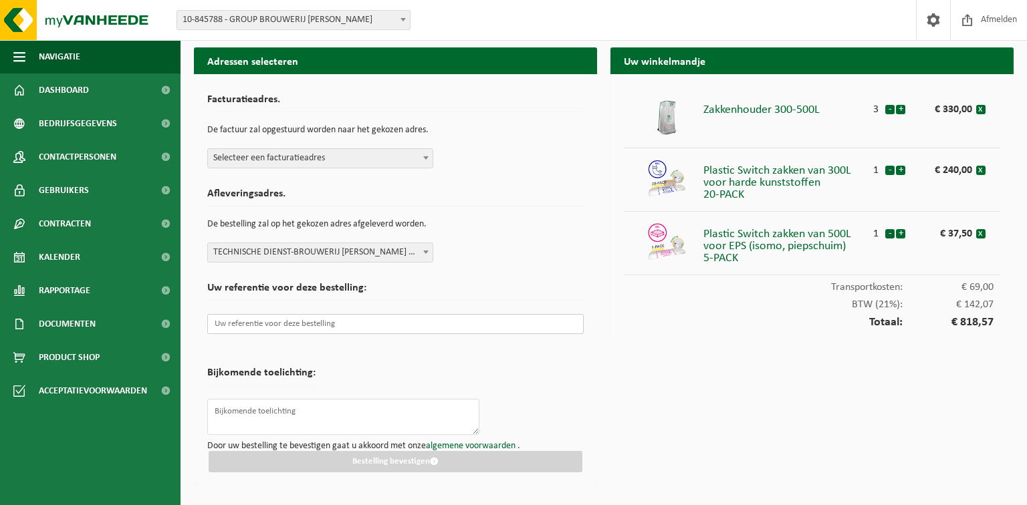
drag, startPoint x: 352, startPoint y: 324, endPoint x: 364, endPoint y: 318, distance: 13.2
click at [353, 322] on input "text" at bounding box center [395, 324] width 376 height 20
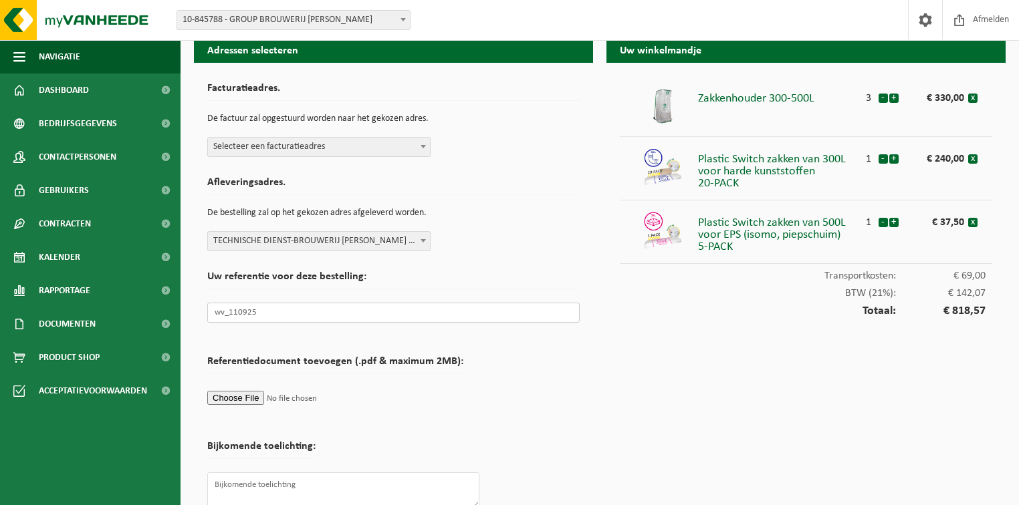
scroll to position [0, 0]
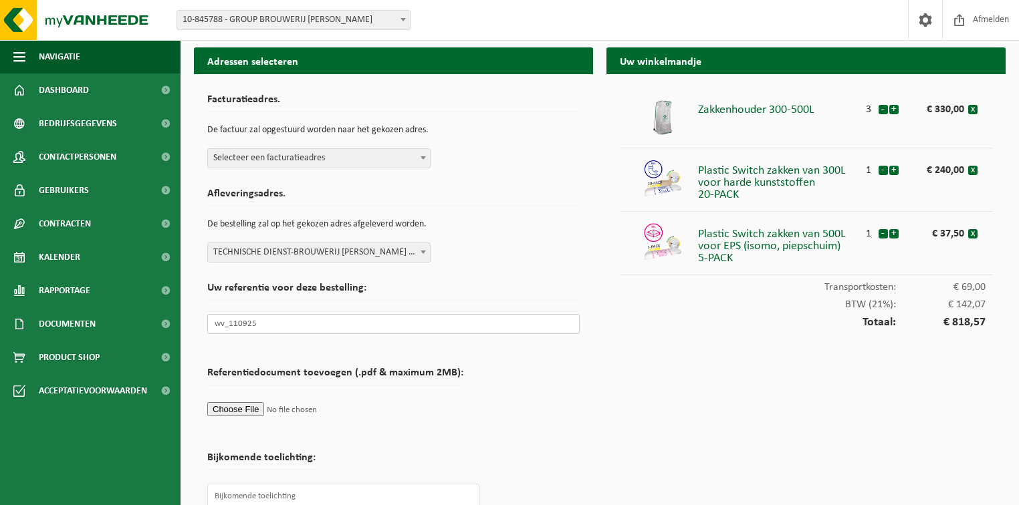
type input "wv_110925"
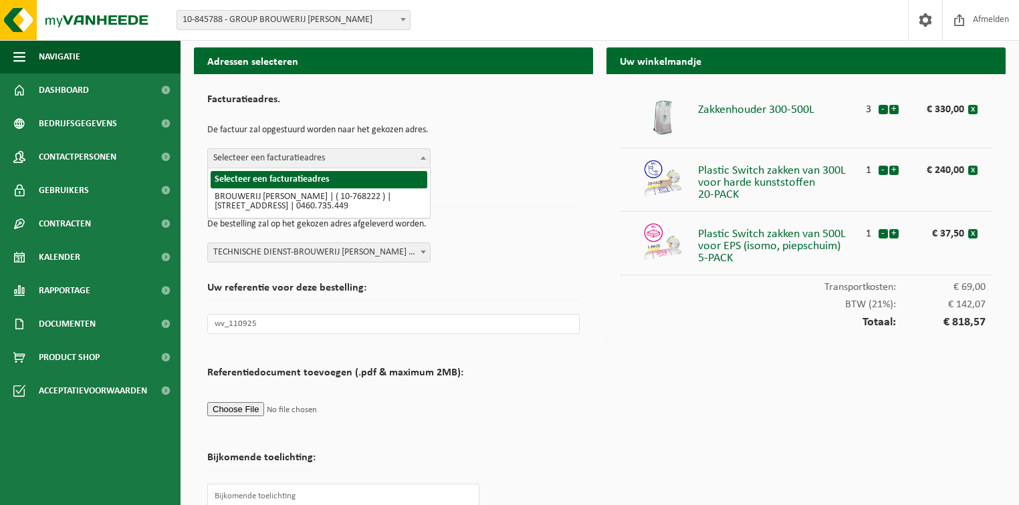
click at [281, 159] on span "Selecteer een facturatieadres" at bounding box center [319, 158] width 222 height 19
select select "14207"
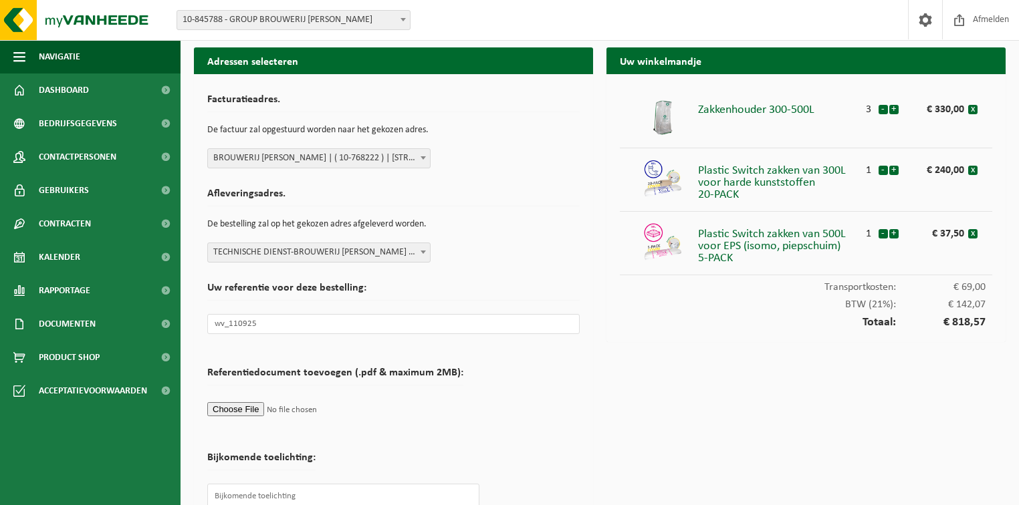
click at [481, 192] on h2 "Afleveringsadres." at bounding box center [393, 198] width 372 height 18
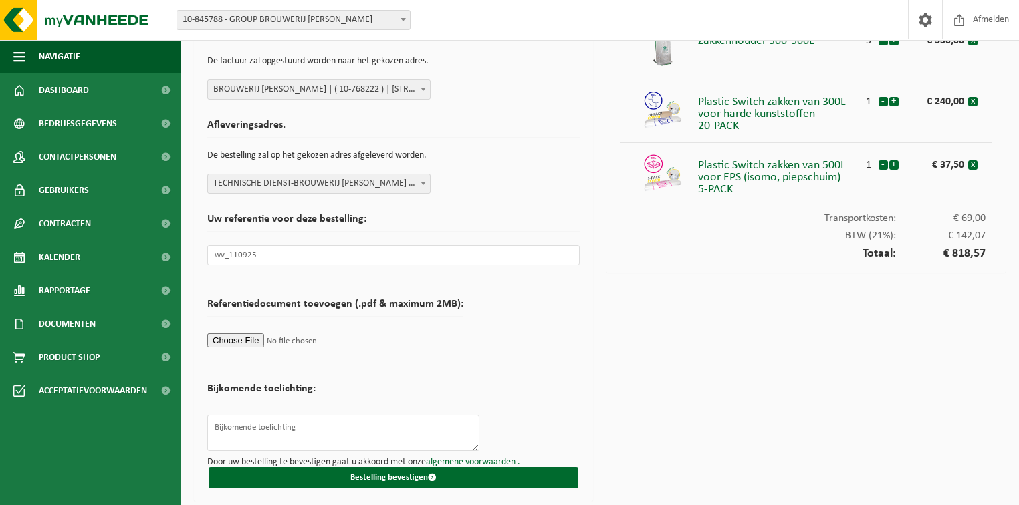
scroll to position [70, 0]
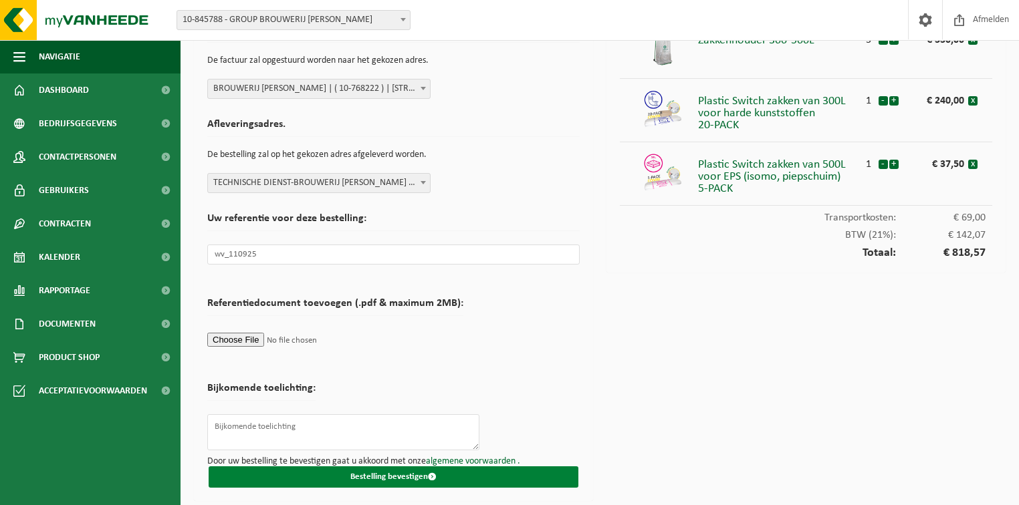
click at [370, 477] on button "Bestelling bevestigen" at bounding box center [394, 477] width 370 height 21
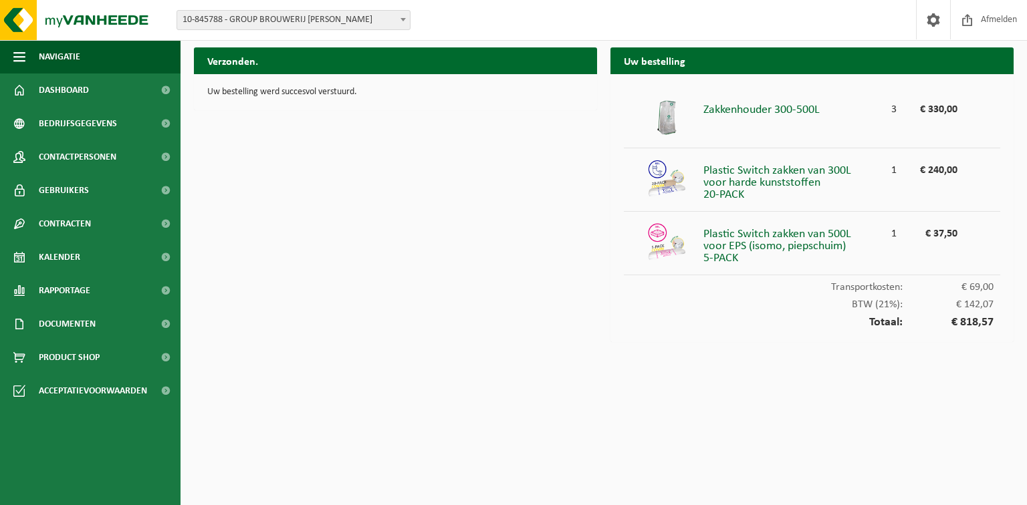
click at [324, 27] on span "10-845788 - GROUP BROUWERIJ [PERSON_NAME]" at bounding box center [293, 20] width 233 height 19
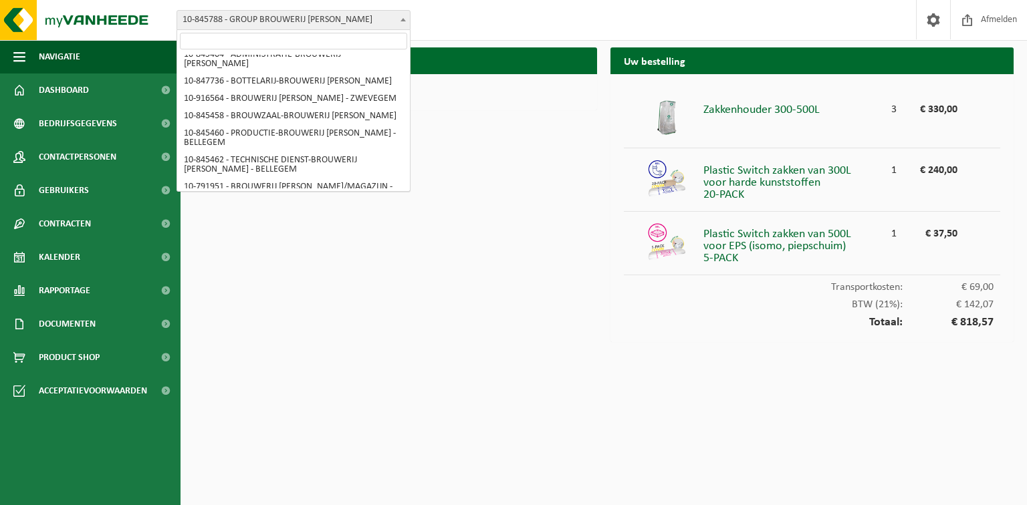
scroll to position [46, 0]
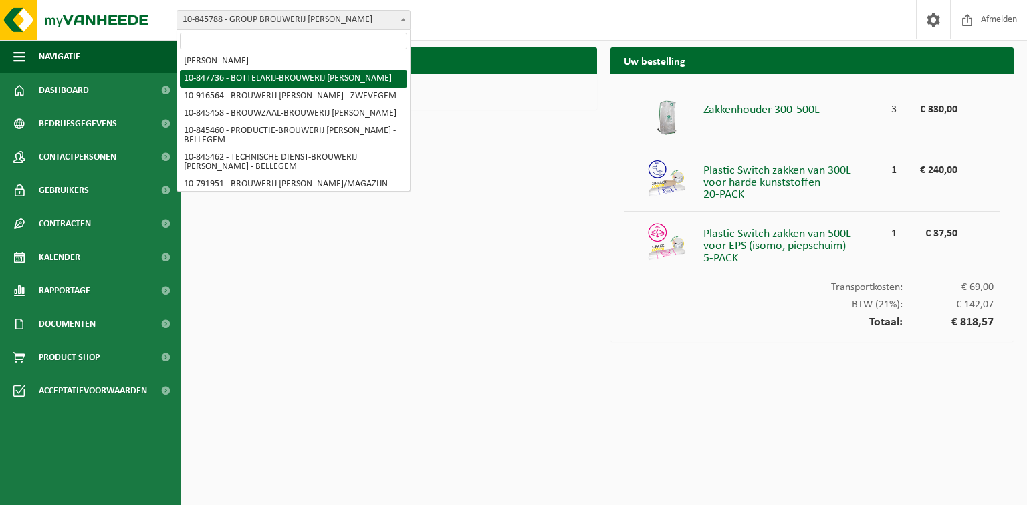
select select "95229"
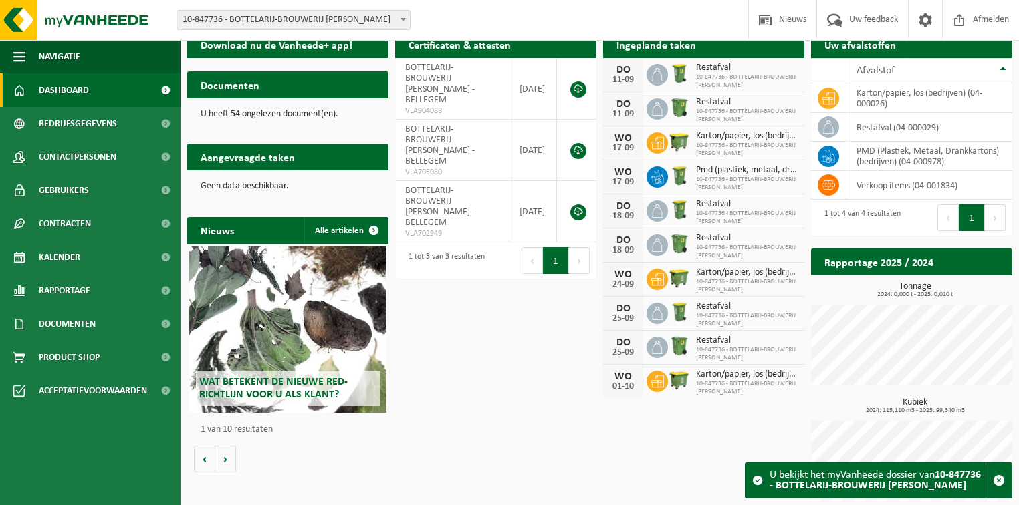
scroll to position [25, 0]
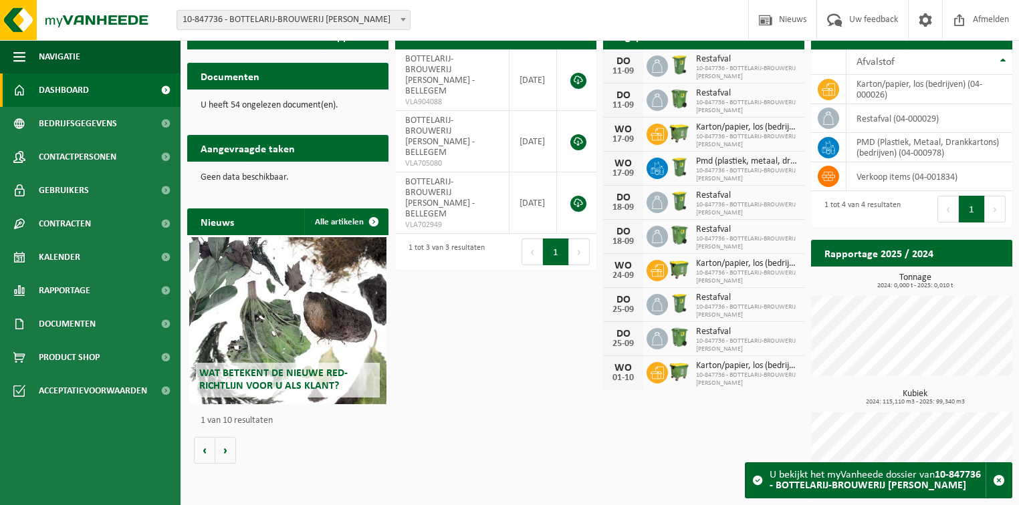
click at [491, 384] on div "Download nu de Vanheede+ app! Toon QR Certificaten & attesten Bekijk uw certifi…" at bounding box center [600, 261] width 832 height 490
click at [737, 178] on span "10-847736 - BOTTELARIJ-BROUWERIJ [PERSON_NAME]" at bounding box center [747, 175] width 102 height 16
drag, startPoint x: 768, startPoint y: 178, endPoint x: 692, endPoint y: 160, distance: 78.2
click at [692, 160] on div "Pmd (plastiek, metaal, drankkartons) (bedrijven) 10-847736 - BOTTELARIJ-BROUWER…" at bounding box center [743, 168] width 108 height 29
click at [725, 164] on span "Pmd (plastiek, metaal, drankkartons) (bedrijven)" at bounding box center [747, 161] width 102 height 11
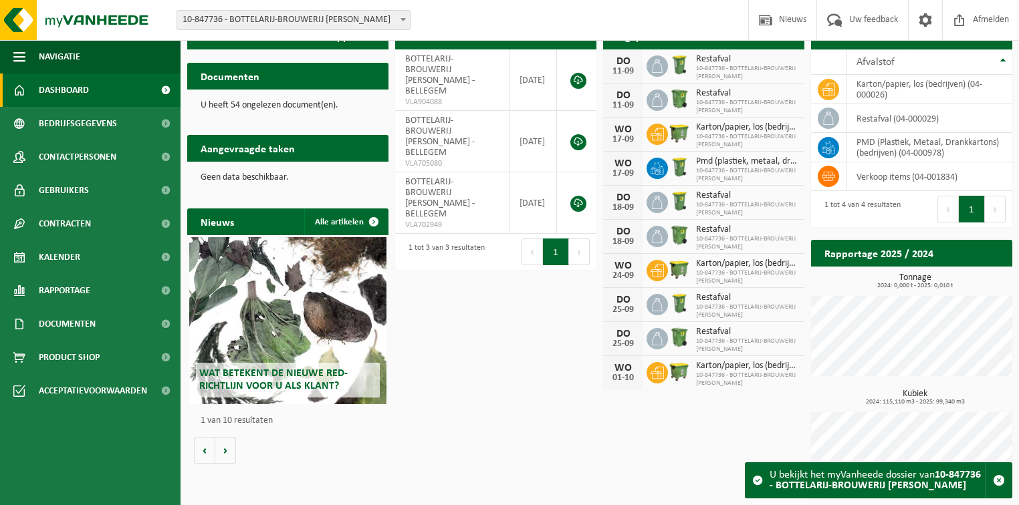
click at [727, 164] on span "Pmd (plastiek, metaal, drankkartons) (bedrijven)" at bounding box center [747, 161] width 102 height 11
click at [661, 166] on icon at bounding box center [656, 168] width 13 height 13
drag, startPoint x: 686, startPoint y: 166, endPoint x: 718, endPoint y: 162, distance: 32.3
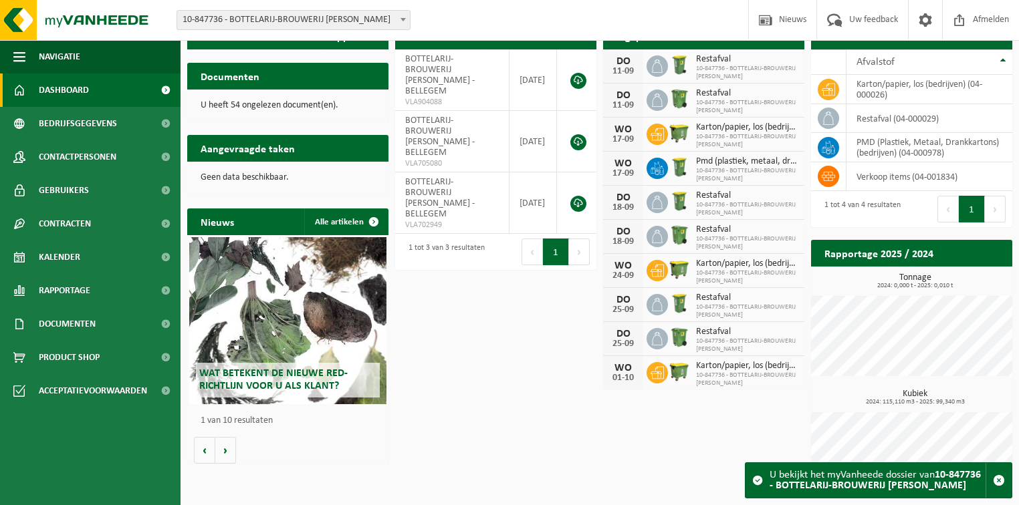
click at [718, 162] on span "Pmd (plastiek, metaal, drankkartons) (bedrijven)" at bounding box center [747, 161] width 102 height 11
click at [710, 165] on span "Pmd (plastiek, metaal, drankkartons) (bedrijven)" at bounding box center [747, 161] width 102 height 11
click at [698, 160] on span "Pmd (plastiek, metaal, drankkartons) (bedrijven)" at bounding box center [747, 161] width 102 height 11
click at [770, 175] on span "10-847736 - BOTTELARIJ-BROUWERIJ OMER VAN DER GHINSTE" at bounding box center [747, 175] width 102 height 16
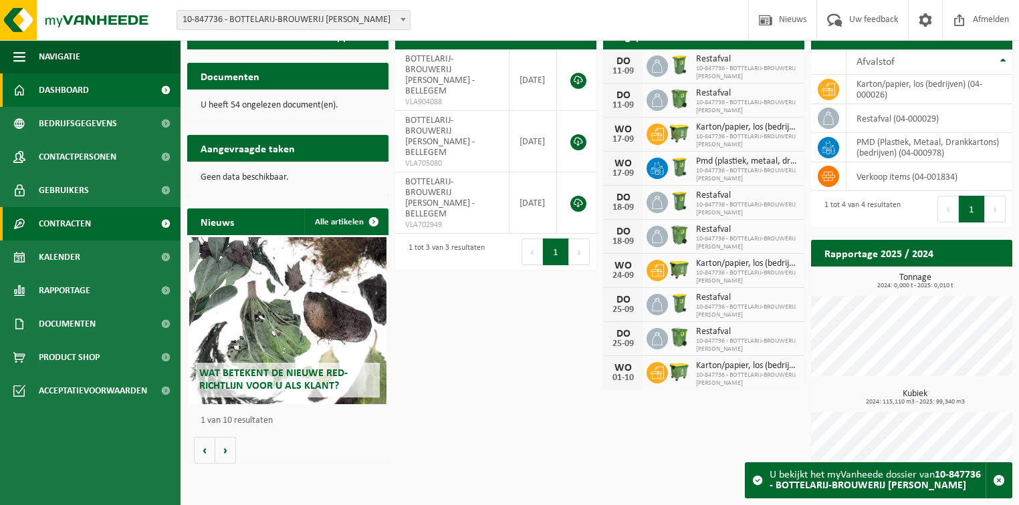
click at [62, 225] on span "Contracten" at bounding box center [65, 223] width 52 height 33
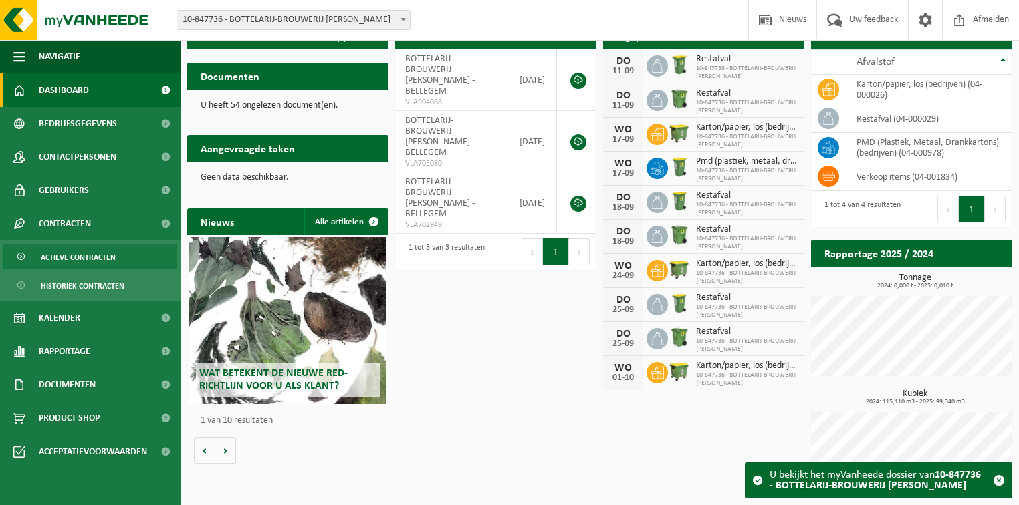
click at [62, 255] on span "Actieve contracten" at bounding box center [78, 257] width 75 height 25
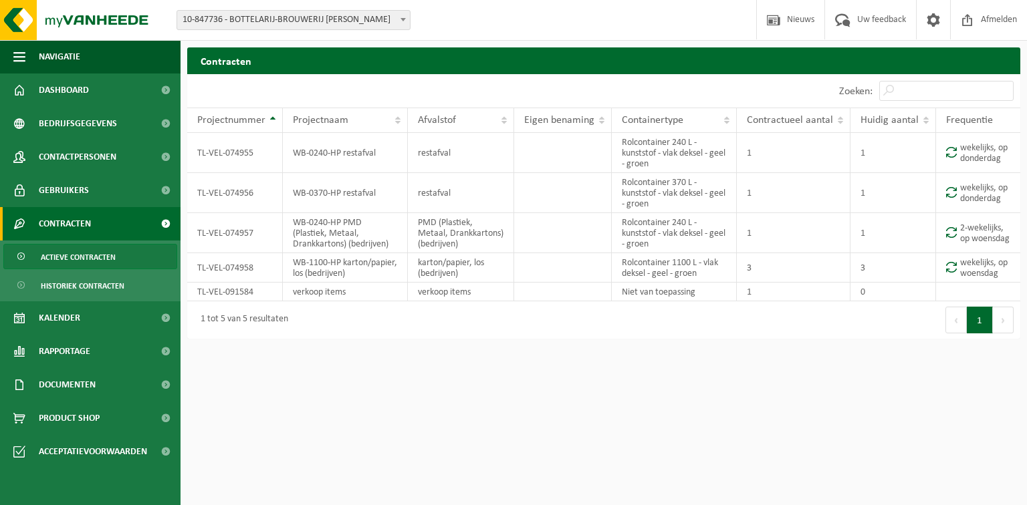
click at [384, 393] on html "Vestiging: 10-845788 - GROUP BROUWERIJ [PERSON_NAME] 10-768222 - BROUWERIJ [PER…" at bounding box center [513, 252] width 1027 height 505
click at [694, 242] on td "Rolcontainer 240 L - kunststof - vlak deksel - geel - groen" at bounding box center [674, 233] width 124 height 40
click at [620, 393] on html "Vestiging: 10-845788 - GROUP BROUWERIJ [PERSON_NAME] 10-768222 - BROUWERIJ [PER…" at bounding box center [513, 252] width 1027 height 505
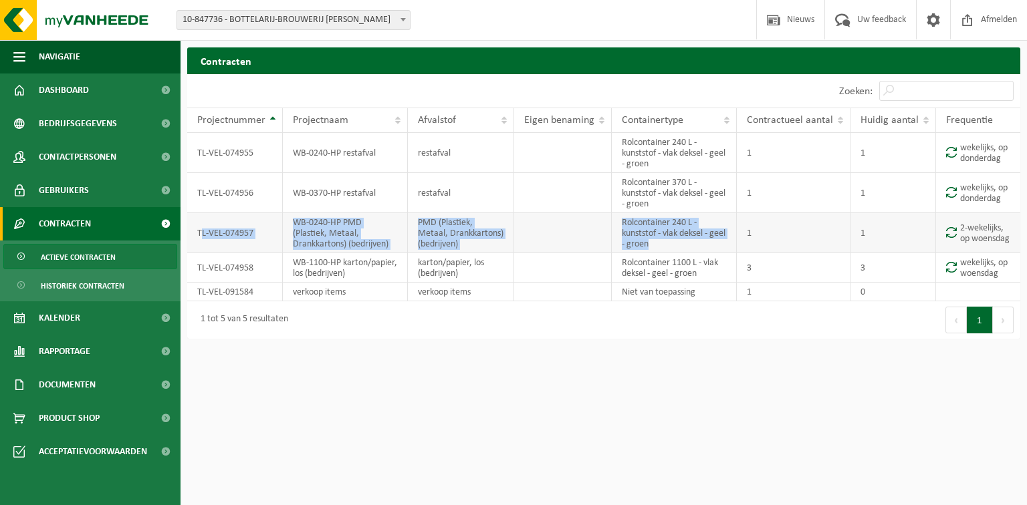
drag, startPoint x: 684, startPoint y: 246, endPoint x: 203, endPoint y: 225, distance: 481.1
click at [203, 225] on tr "TL-VEL-074957 WB-0240-HP PMD (Plastiek, Metaal, Drankkartons) (bedrijven) PMD (…" at bounding box center [603, 233] width 833 height 40
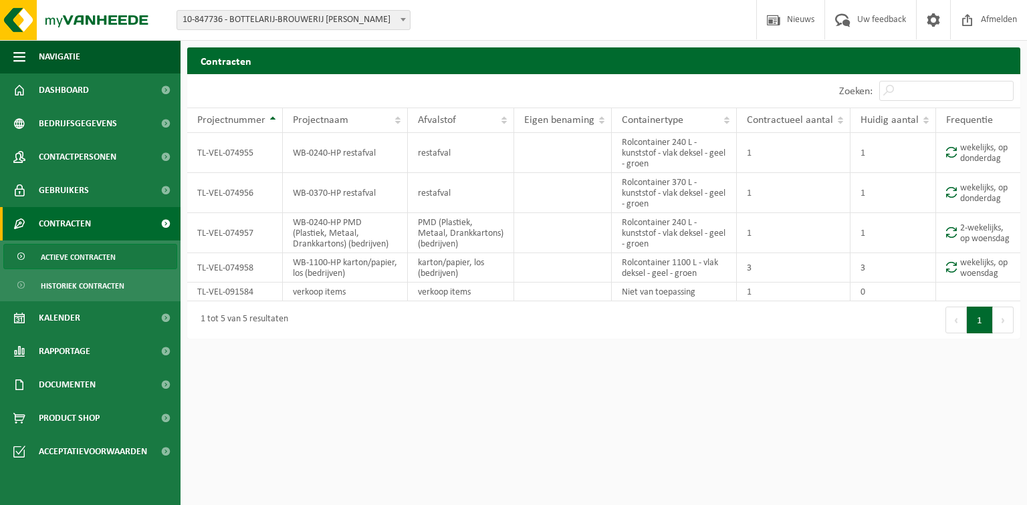
drag, startPoint x: 233, startPoint y: 233, endPoint x: 305, endPoint y: 434, distance: 213.6
click at [306, 439] on html "Vestiging: 10-845788 - GROUP BROUWERIJ [PERSON_NAME] 10-768222 - BROUWERIJ [PER…" at bounding box center [513, 252] width 1027 height 505
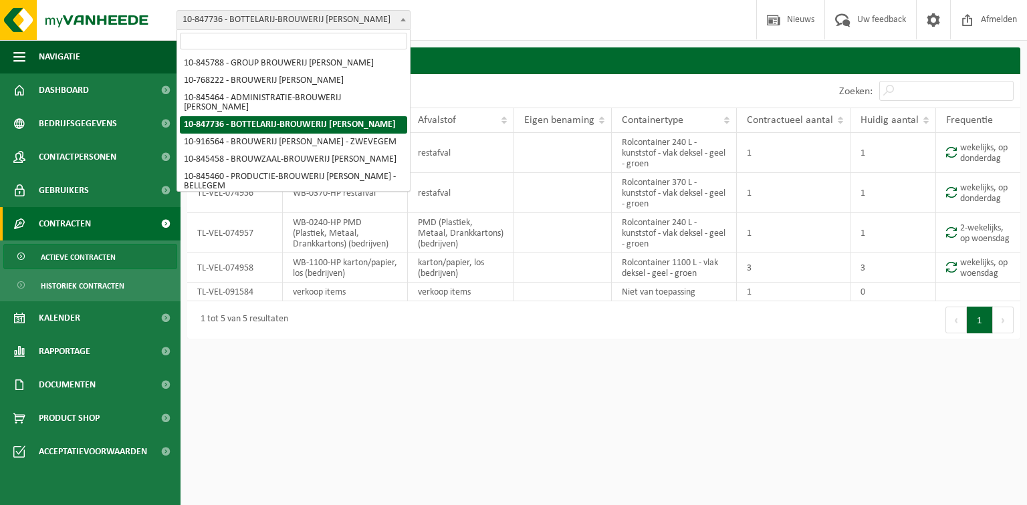
click at [404, 18] on b at bounding box center [402, 19] width 5 height 3
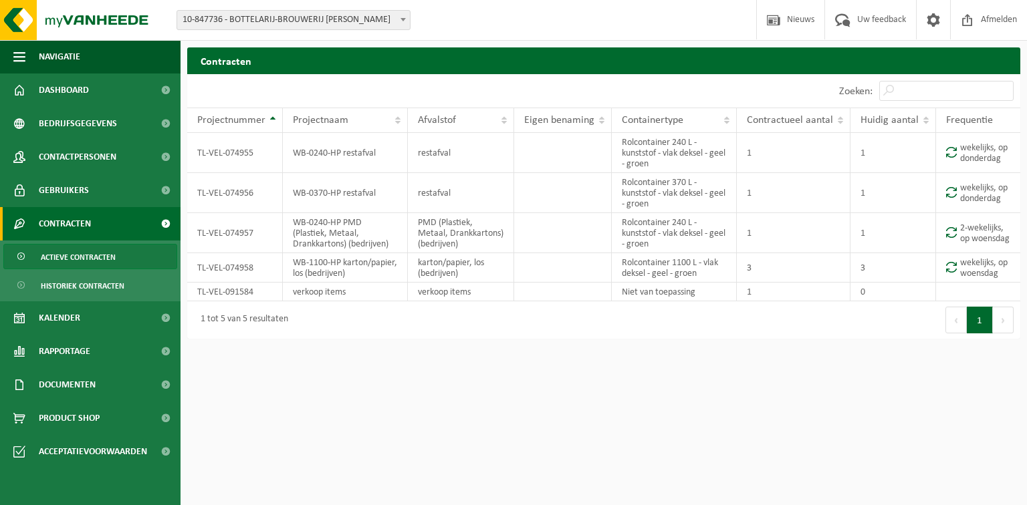
click at [403, 18] on b at bounding box center [402, 19] width 5 height 3
